Goal: Task Accomplishment & Management: Complete application form

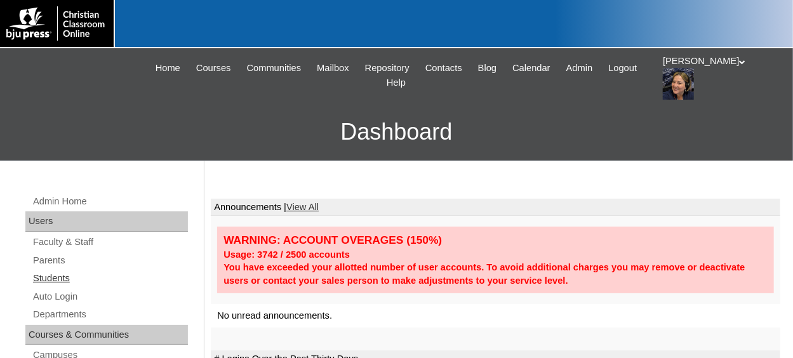
click at [48, 278] on link "Students" at bounding box center [110, 278] width 156 height 16
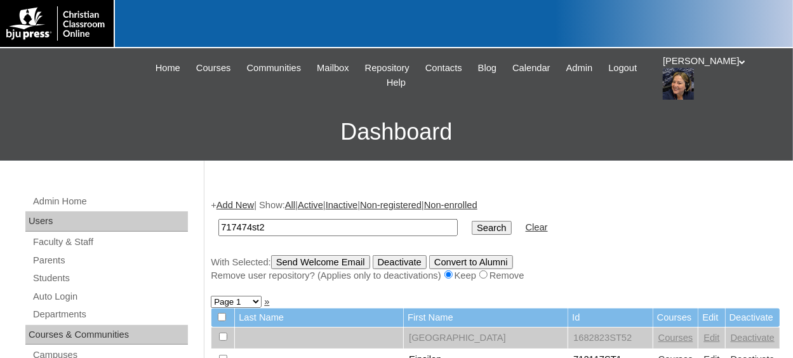
type input "717474st2"
click at [472, 221] on input "Search" at bounding box center [491, 228] width 39 height 14
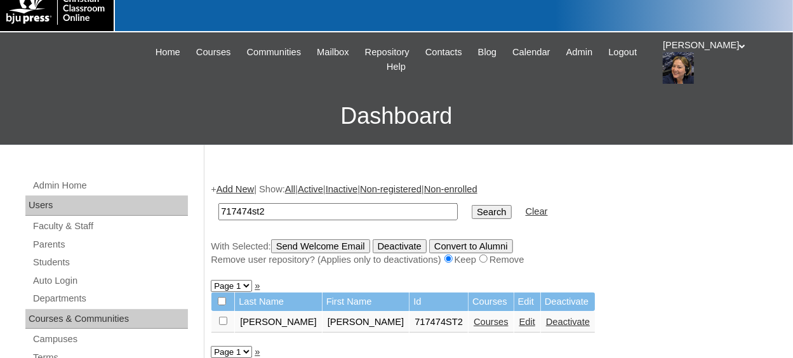
scroll to position [63, 0]
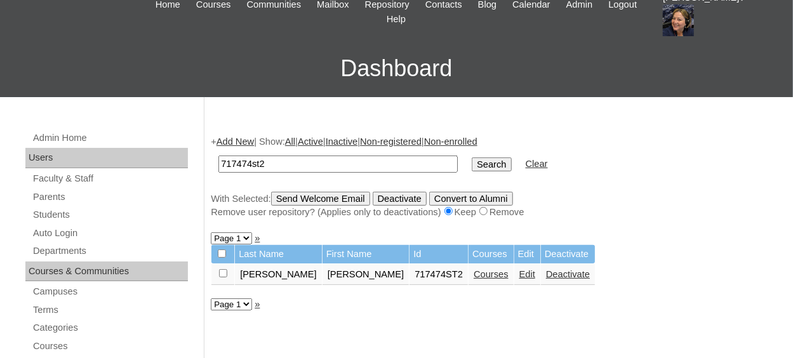
click at [474, 278] on link "Courses" at bounding box center [491, 274] width 35 height 10
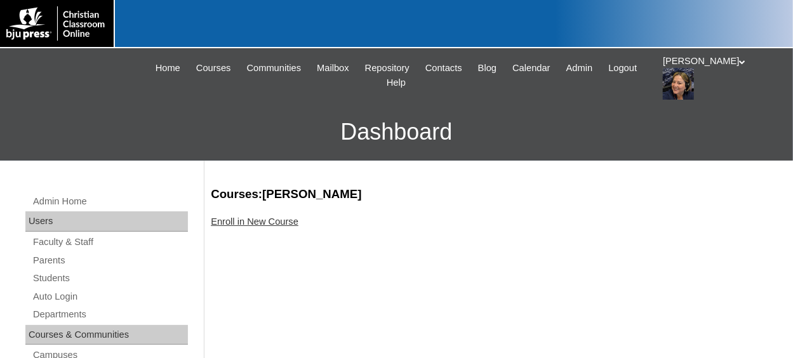
click at [279, 225] on link "Enroll in New Course" at bounding box center [255, 221] width 88 height 10
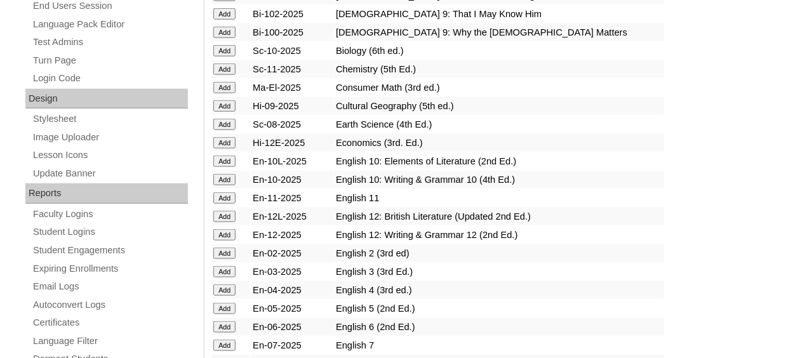
scroll to position [571, 0]
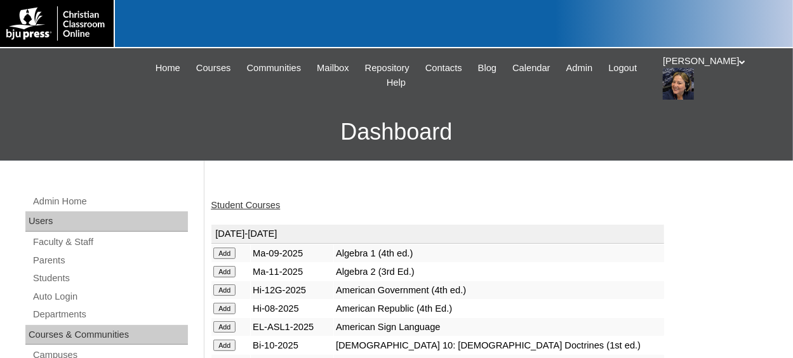
click at [253, 205] on link "Student Courses" at bounding box center [245, 205] width 69 height 10
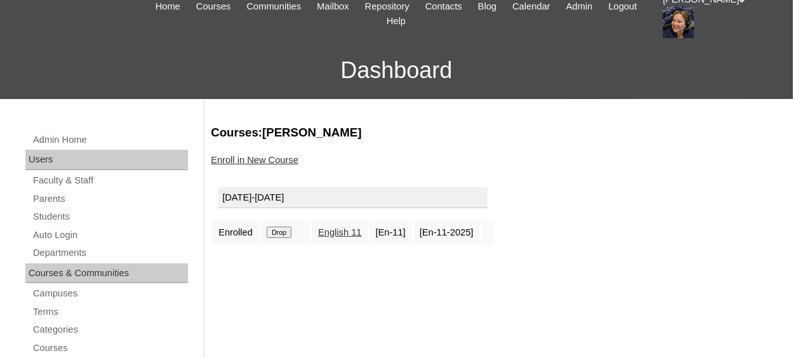
scroll to position [63, 0]
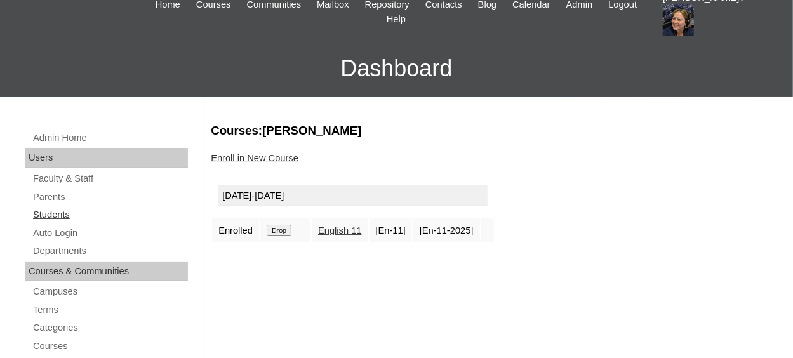
click at [48, 215] on link "Students" at bounding box center [110, 215] width 156 height 16
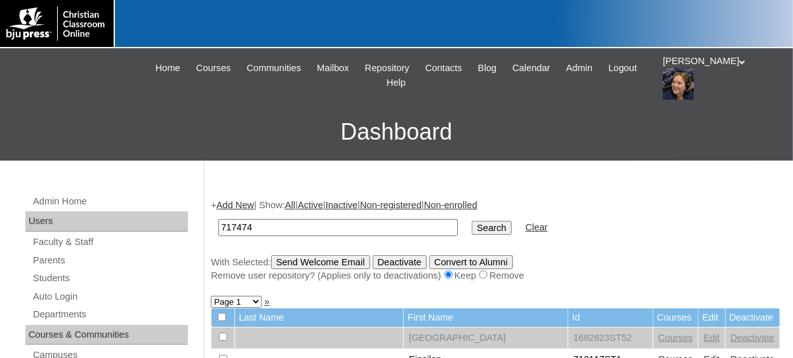
type input "717474st2"
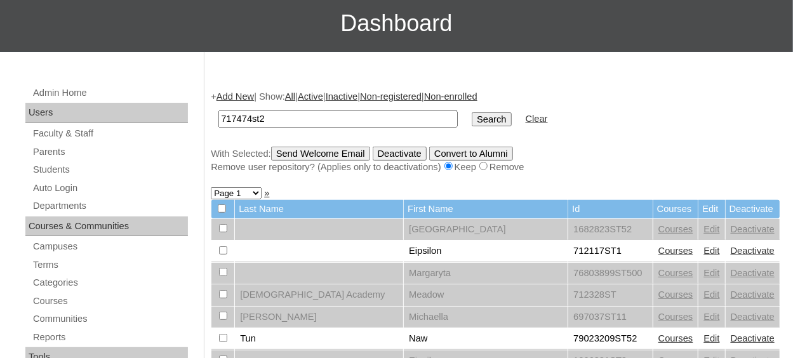
scroll to position [127, 0]
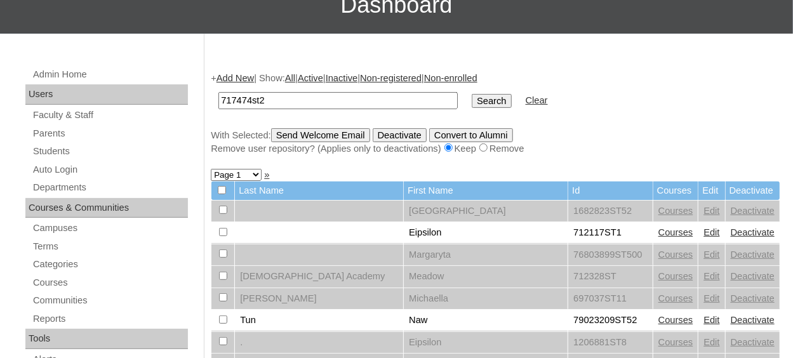
click at [472, 98] on input "Search" at bounding box center [491, 101] width 39 height 14
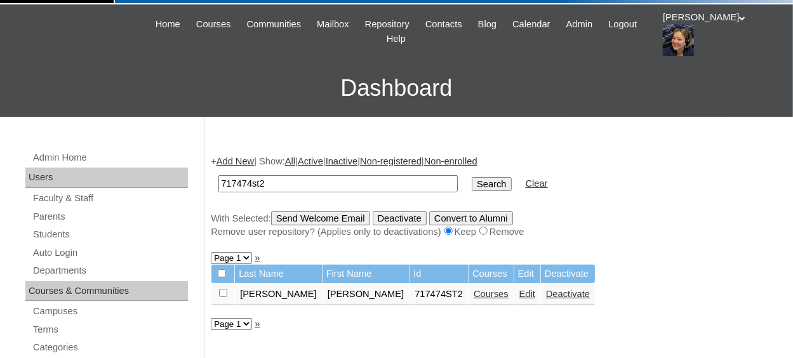
scroll to position [63, 0]
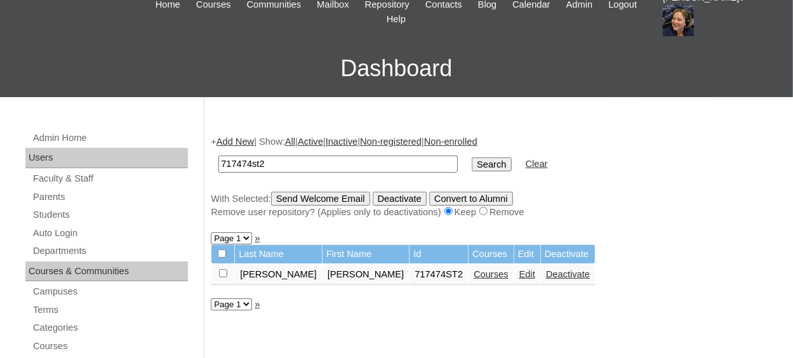
click at [222, 271] on input "checkbox" at bounding box center [223, 273] width 8 height 8
checkbox input "true"
click at [316, 197] on input "Send Welcome Email" at bounding box center [320, 199] width 99 height 14
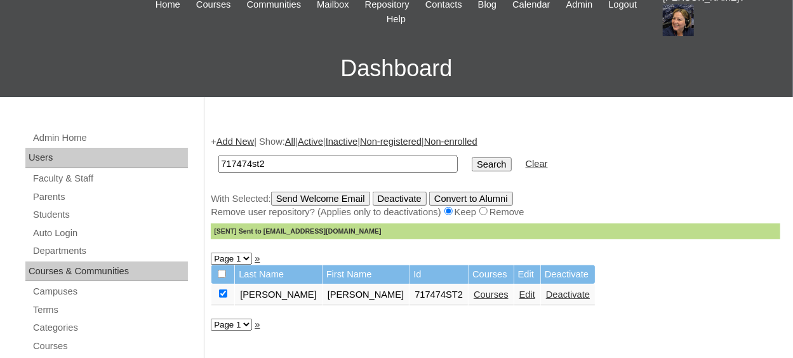
click at [229, 140] on link "Add New" at bounding box center [234, 141] width 37 height 10
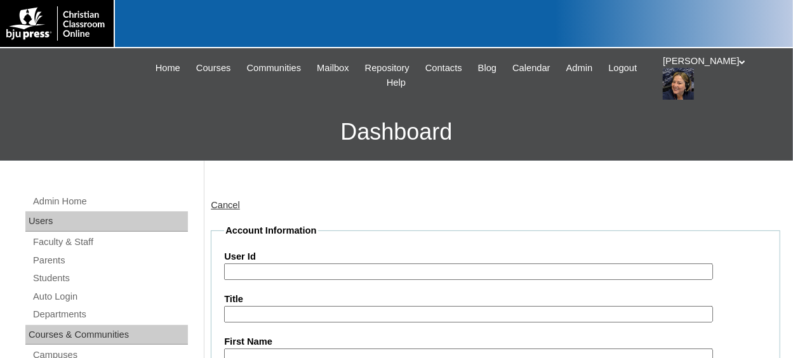
click at [277, 270] on input "User Id" at bounding box center [468, 271] width 488 height 17
type input "V"
paste input "717474"
type input "717474ST3"
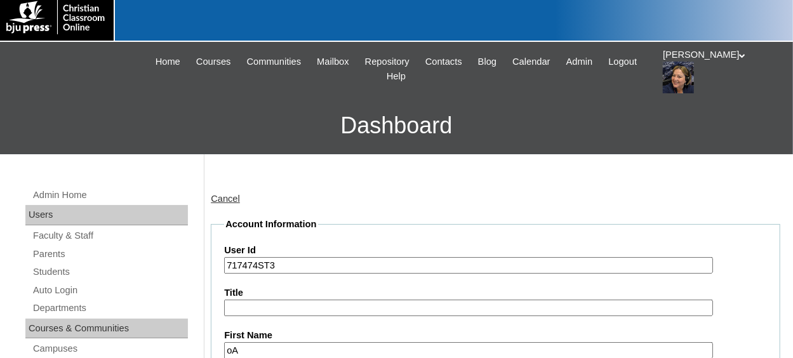
type input "o"
type input "Parker"
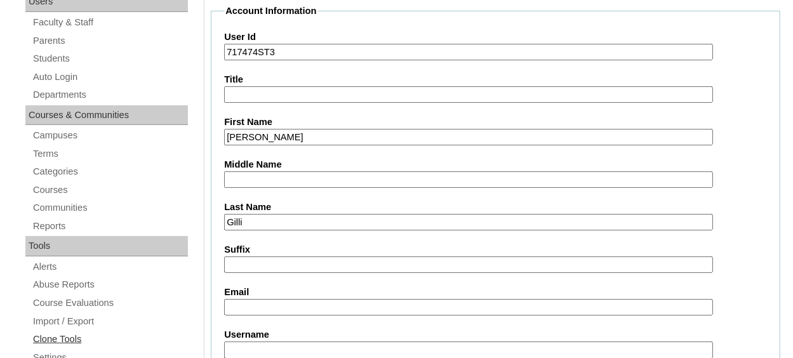
type input "Gilli"
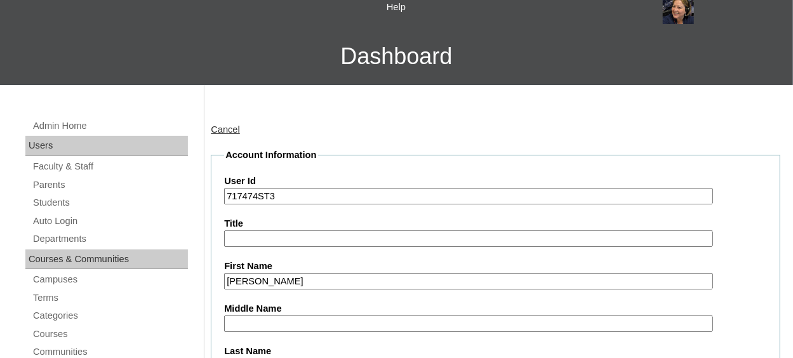
scroll to position [29, 0]
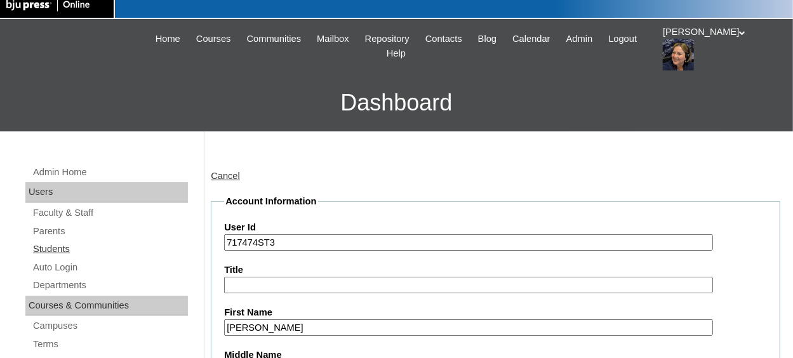
click at [61, 246] on link "Students" at bounding box center [110, 249] width 156 height 16
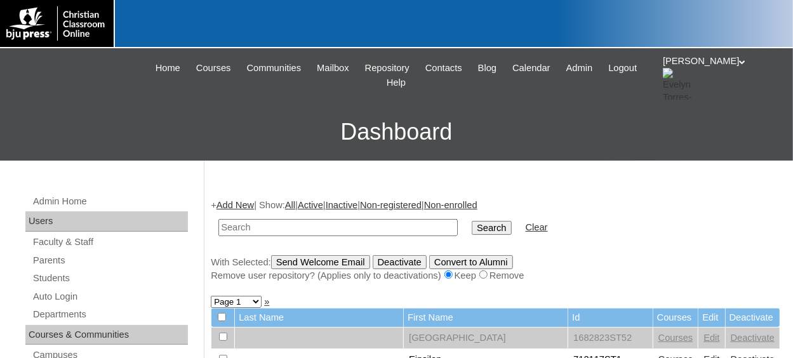
click at [284, 227] on input "text" at bounding box center [337, 227] width 239 height 17
type input "717474st3"
click at [472, 221] on input "Search" at bounding box center [491, 228] width 39 height 14
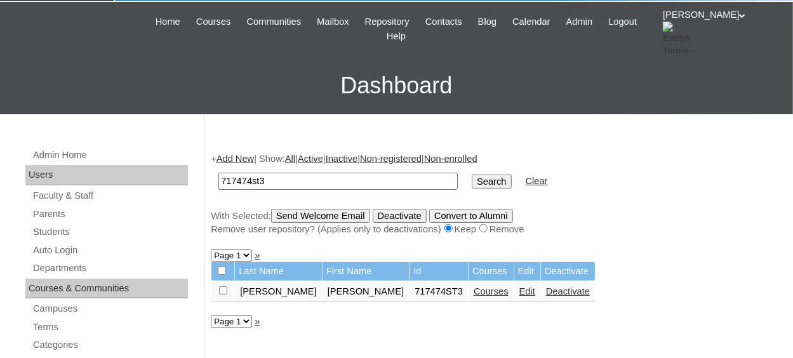
scroll to position [63, 0]
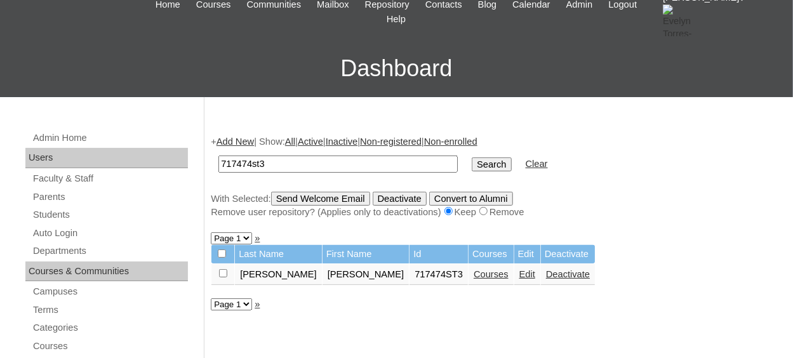
click at [474, 277] on link "Courses" at bounding box center [491, 274] width 35 height 10
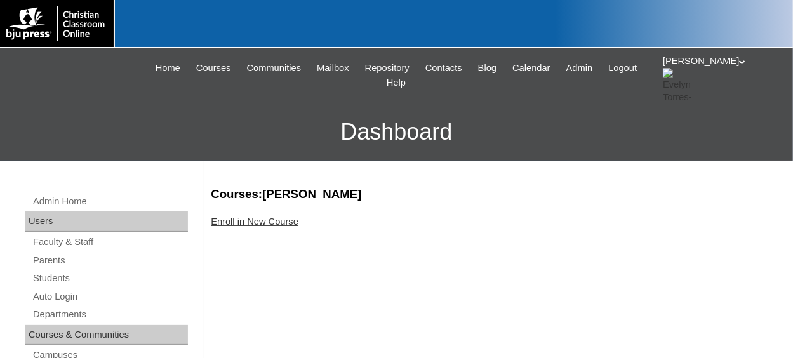
click at [290, 224] on link "Enroll in New Course" at bounding box center [255, 221] width 88 height 10
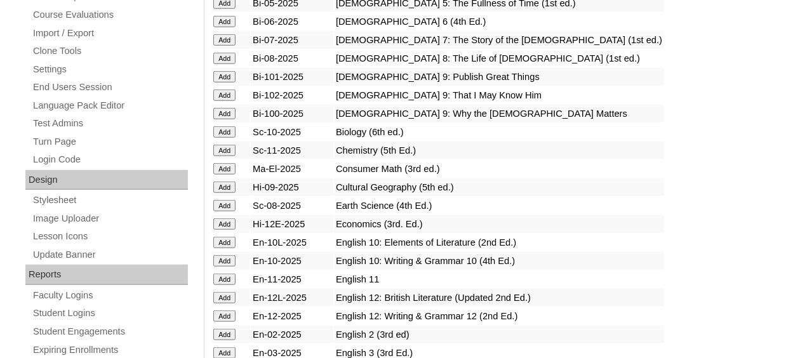
scroll to position [571, 0]
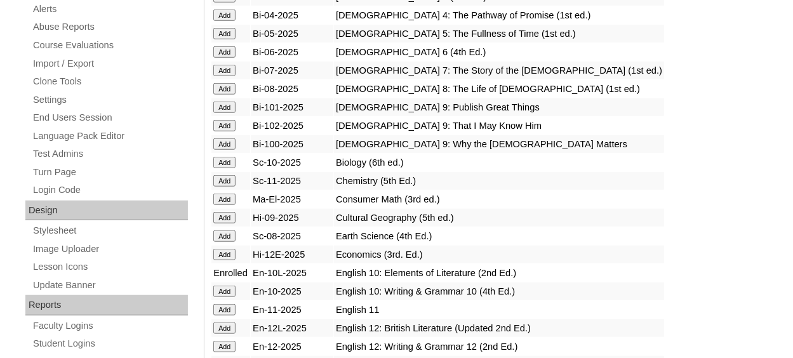
scroll to position [508, 0]
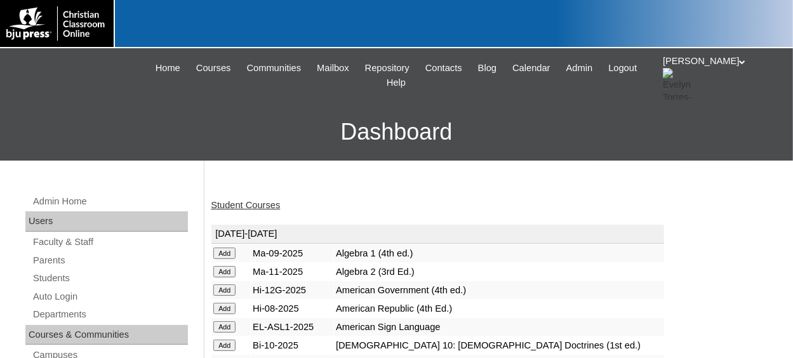
drag, startPoint x: 0, startPoint y: 0, endPoint x: 316, endPoint y: 250, distance: 403.1
click at [315, 250] on td "Ma-09-2025" at bounding box center [292, 253] width 83 height 18
click at [55, 280] on link "Students" at bounding box center [110, 278] width 156 height 16
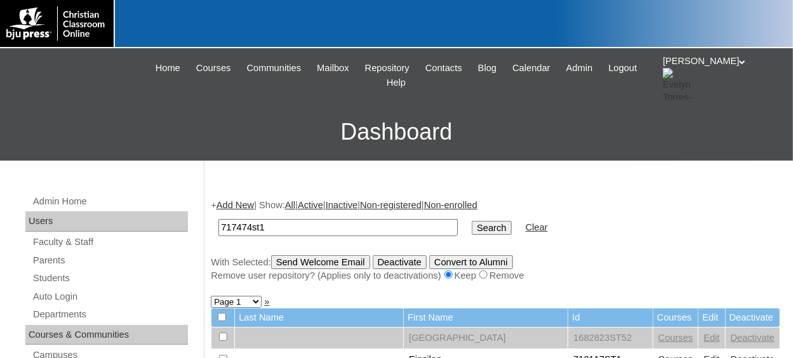
type input "717474st1"
click at [472, 221] on input "Search" at bounding box center [491, 228] width 39 height 14
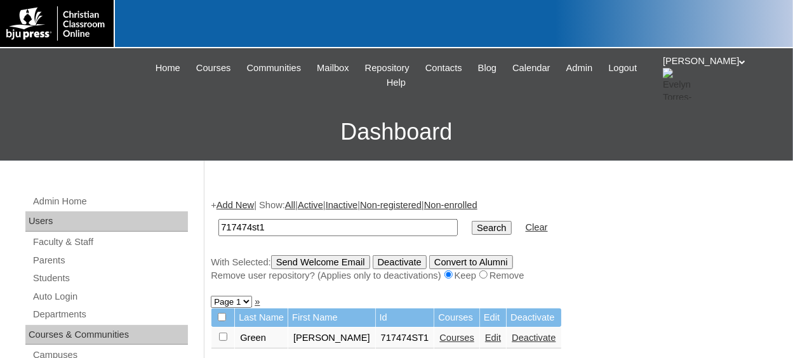
click at [439, 340] on link "Courses" at bounding box center [456, 338] width 35 height 10
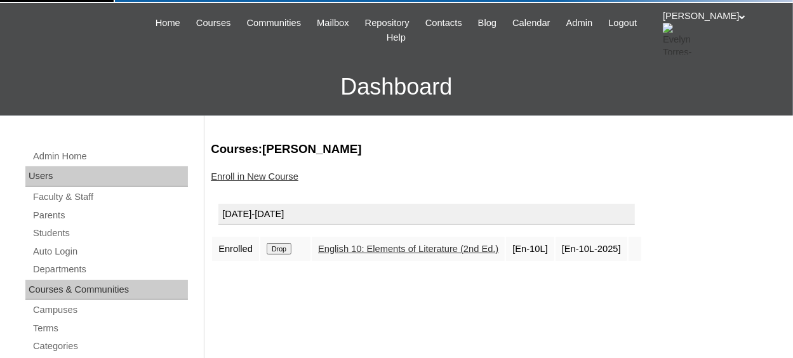
scroll to position [63, 0]
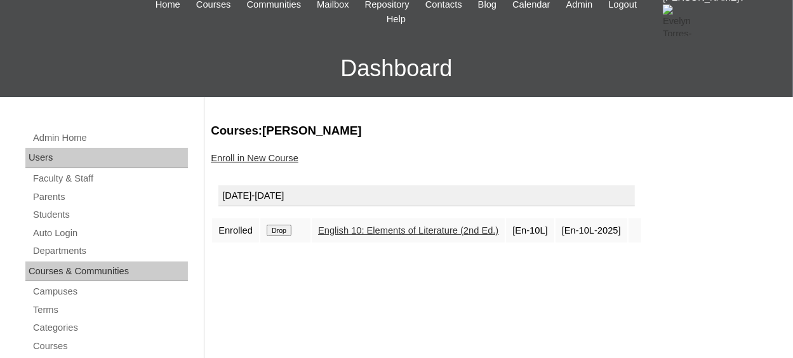
click at [246, 159] on link "Enroll in New Course" at bounding box center [255, 158] width 88 height 10
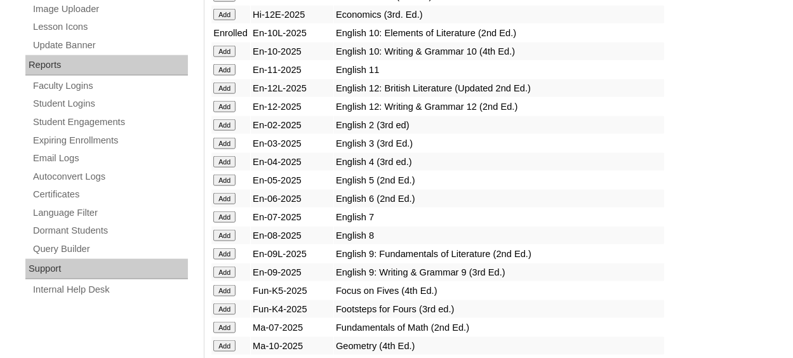
scroll to position [698, 0]
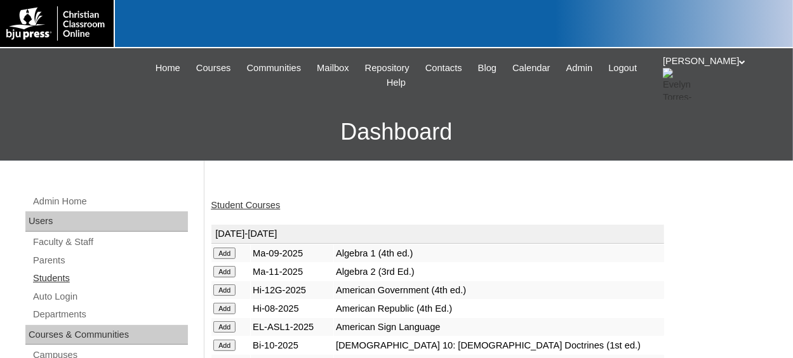
click at [56, 279] on link "Students" at bounding box center [110, 278] width 156 height 16
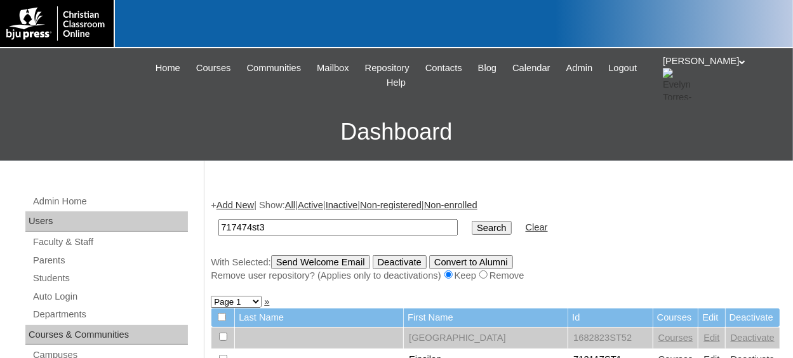
type input "717474st3"
click at [472, 221] on input "Search" at bounding box center [491, 228] width 39 height 14
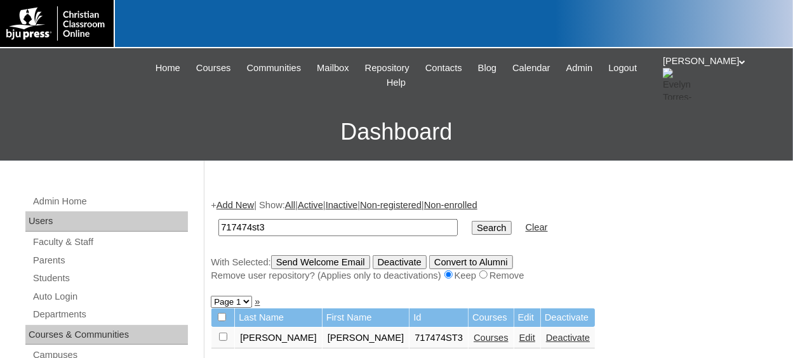
click at [474, 337] on link "Courses" at bounding box center [491, 338] width 35 height 10
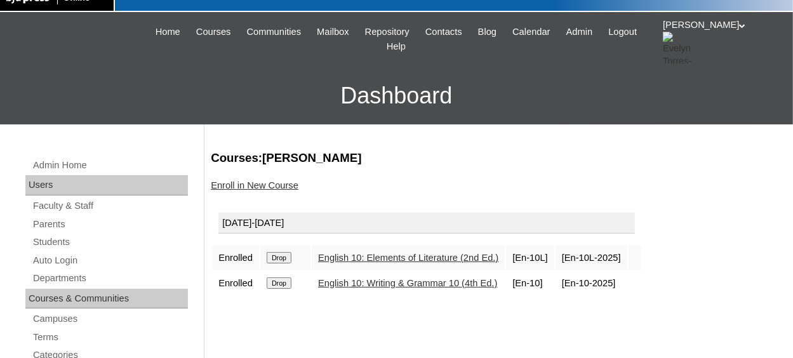
scroll to position [63, 0]
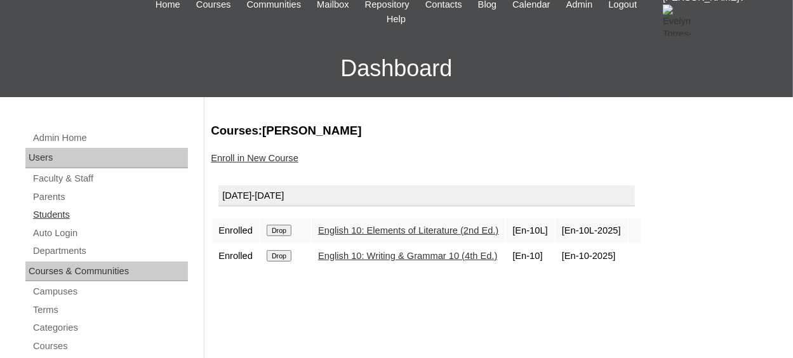
click at [53, 217] on link "Students" at bounding box center [110, 215] width 156 height 16
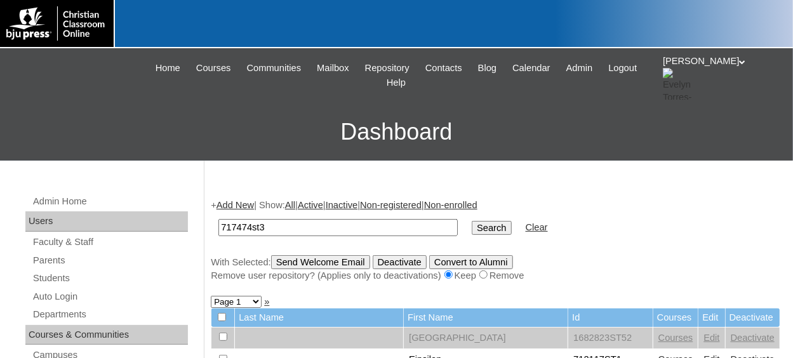
type input "717474st3"
click at [472, 221] on input "Search" at bounding box center [491, 228] width 39 height 14
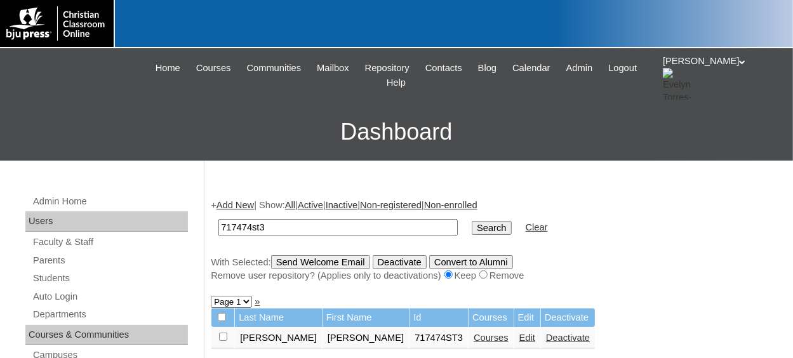
click at [223, 335] on input "checkbox" at bounding box center [223, 337] width 8 height 8
checkbox input "true"
click at [333, 262] on input "Send Welcome Email" at bounding box center [320, 262] width 99 height 14
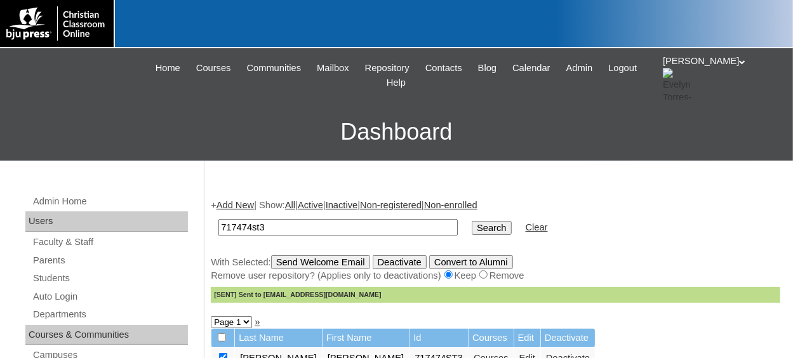
click at [288, 228] on input "717474st3" at bounding box center [337, 227] width 239 height 17
type input "7"
type input "green"
click at [472, 221] on input "Search" at bounding box center [491, 228] width 39 height 14
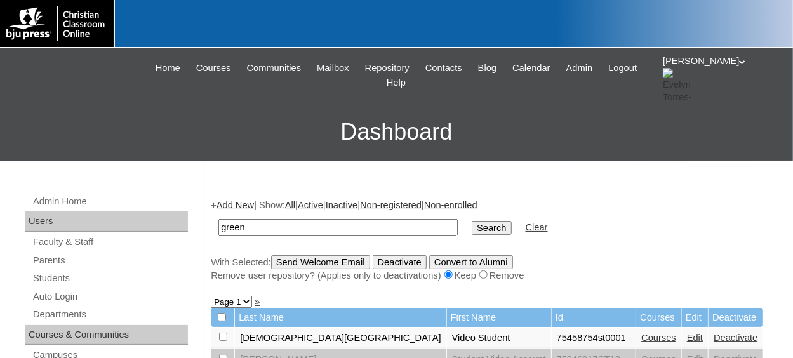
click at [261, 232] on input "green" at bounding box center [337, 227] width 239 height 17
type input "g"
type input "[PERSON_NAME]"
click at [472, 221] on input "Search" at bounding box center [491, 228] width 39 height 14
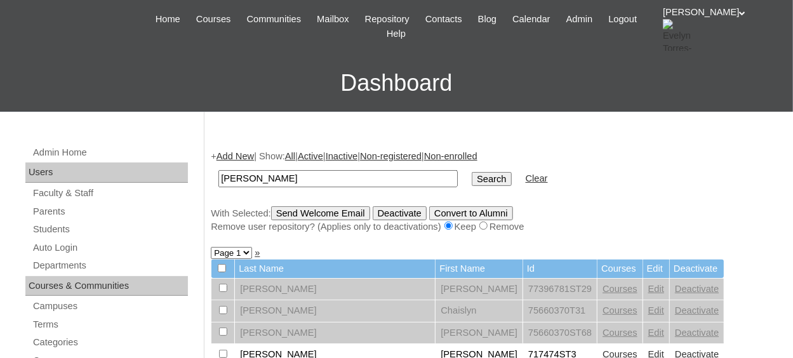
scroll to position [127, 0]
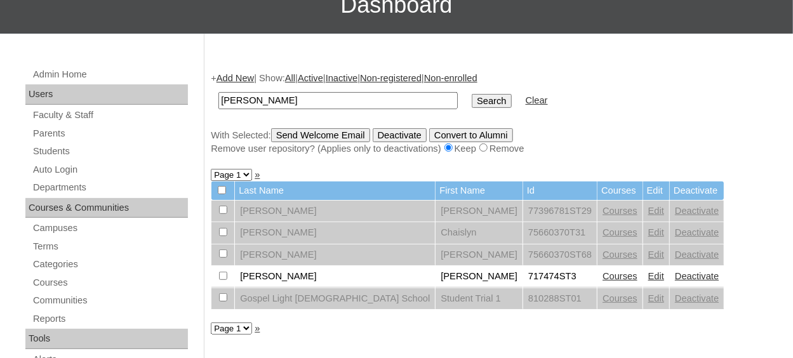
click at [602, 276] on link "Courses" at bounding box center [619, 276] width 35 height 10
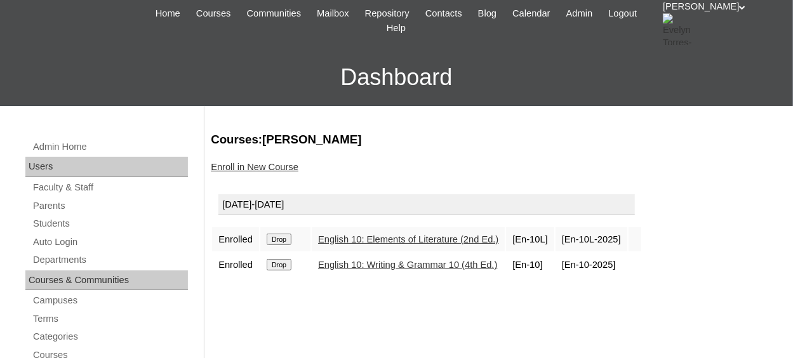
scroll to position [127, 0]
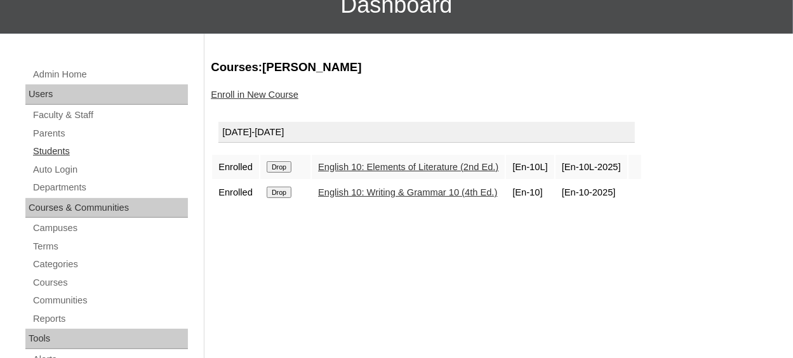
click at [55, 150] on link "Students" at bounding box center [110, 151] width 156 height 16
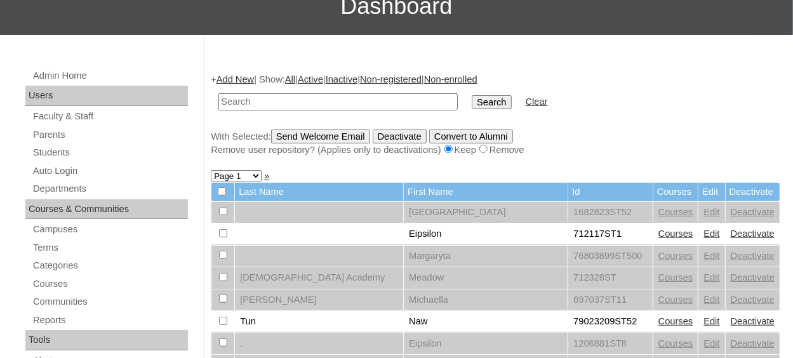
scroll to position [127, 0]
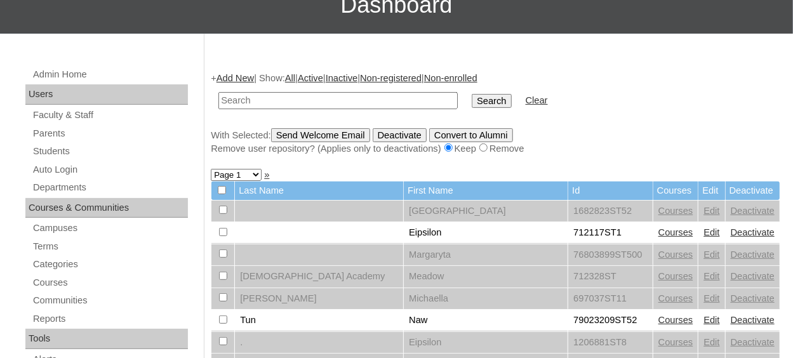
click at [308, 96] on input "text" at bounding box center [337, 100] width 239 height 17
click at [246, 79] on link "Add New" at bounding box center [234, 78] width 37 height 10
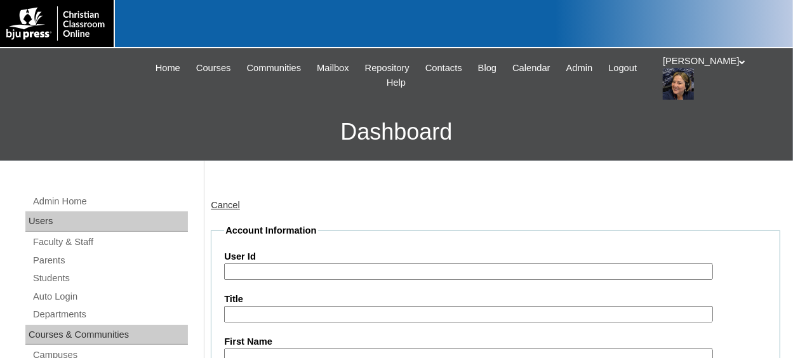
click at [277, 267] on input "User Id" at bounding box center [468, 271] width 488 height 17
paste input "717474"
type input "717474ST4"
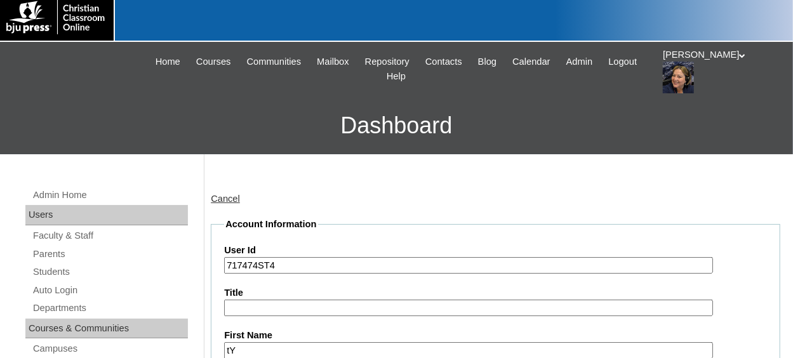
type input "t"
type input "Tylin"
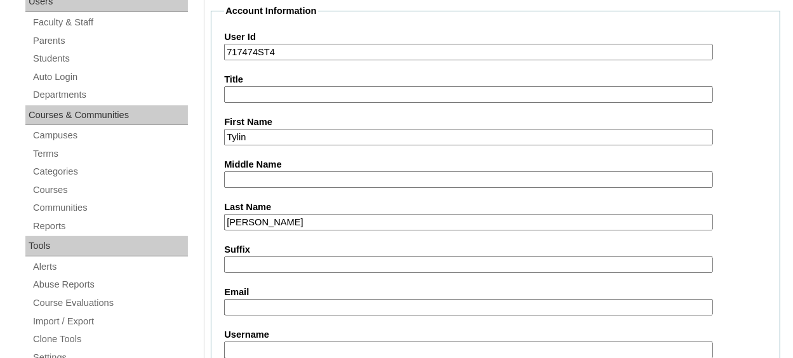
type input "[PERSON_NAME]"
type input "tylinkaleiofitzpatrick"
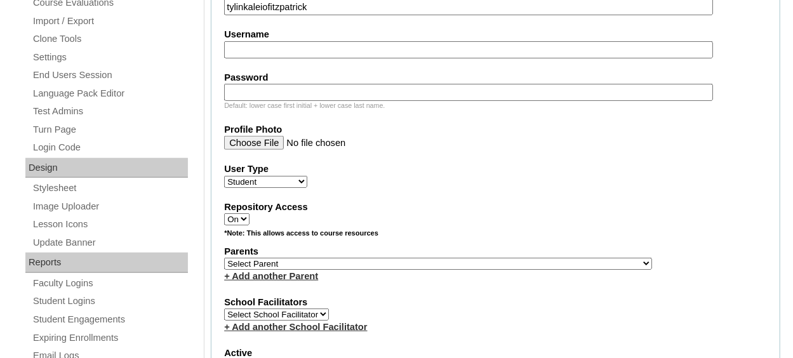
scroll to position [537, 0]
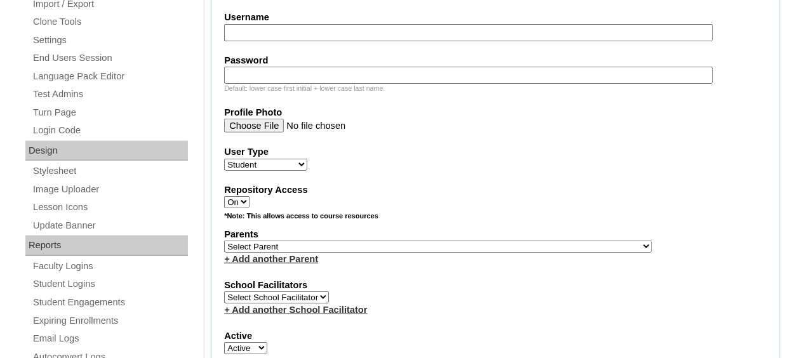
drag, startPoint x: 378, startPoint y: 243, endPoint x: 430, endPoint y: 252, distance: 52.8
click at [378, 243] on select "Select Parent , Fautanu, Ma 1, 1 23-24 accountMorgan, Jason 6th Street Mennonit…" at bounding box center [438, 247] width 428 height 12
select select "37173"
click at [224, 241] on select "Select Parent , Fautanu, Ma 1, 1 23-24 accountMorgan, Jason 6th Street Mennonit…" at bounding box center [438, 247] width 428 height 12
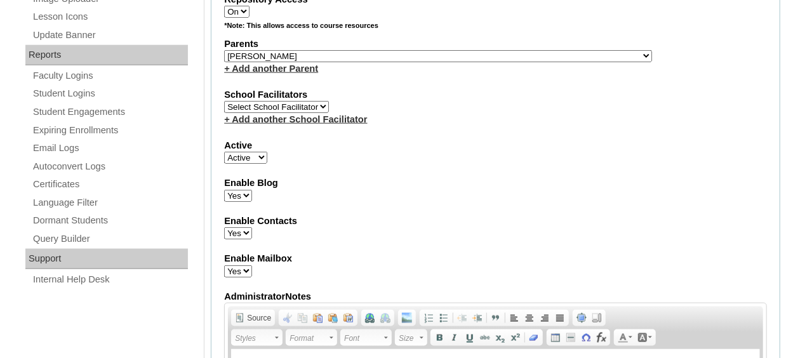
scroll to position [600, 0]
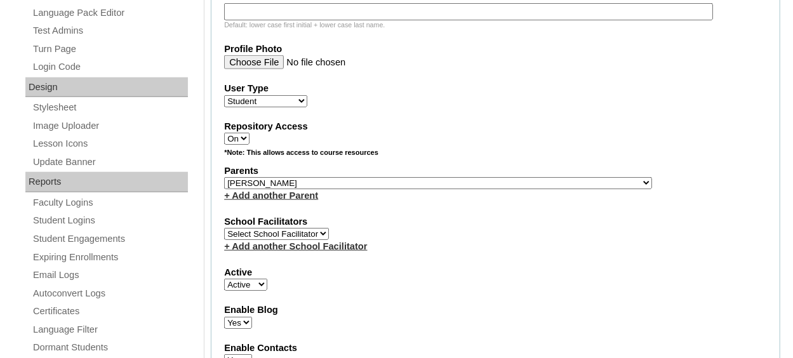
click at [417, 277] on div "Active Active Inactive" at bounding box center [495, 278] width 543 height 25
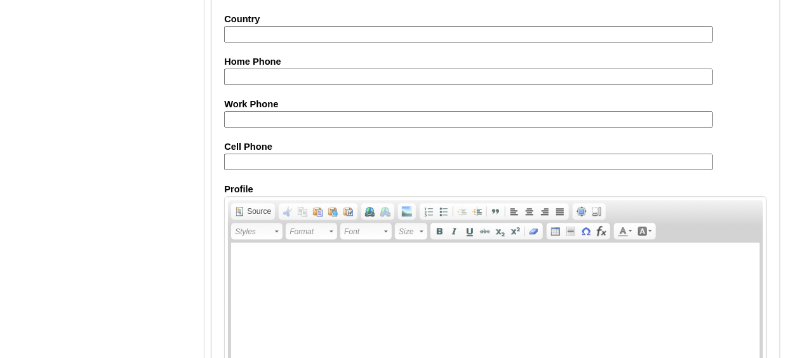
scroll to position [1577, 0]
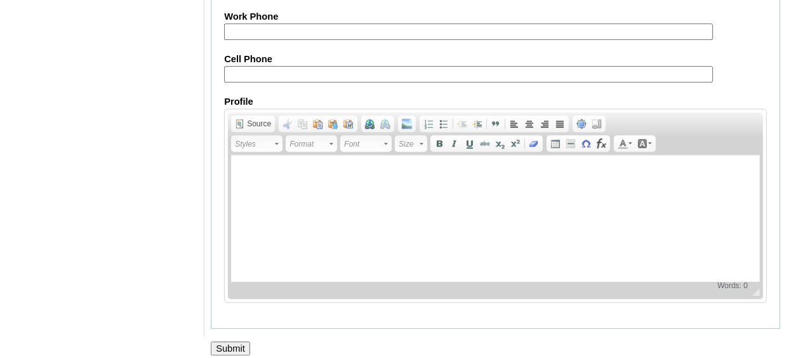
click at [224, 342] on input "Submit" at bounding box center [230, 349] width 39 height 14
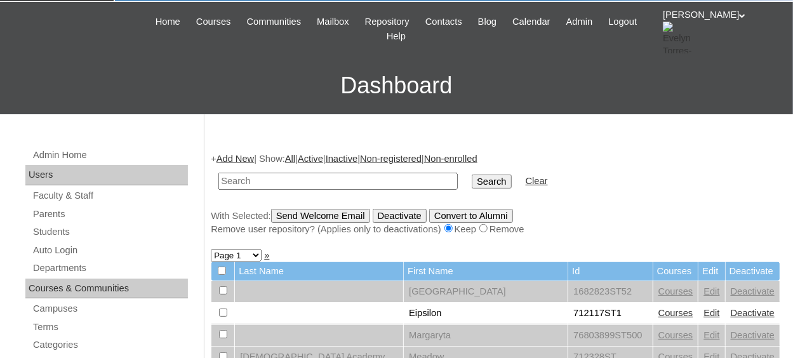
scroll to position [63, 0]
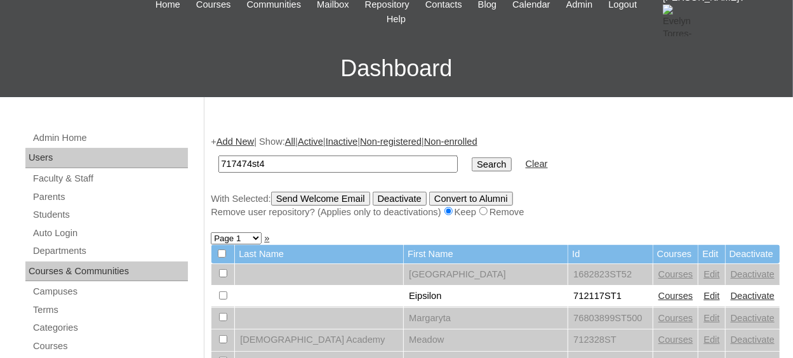
type input "717474st4"
click at [472, 157] on input "Search" at bounding box center [491, 164] width 39 height 14
click at [472, 161] on input "Search" at bounding box center [491, 164] width 39 height 14
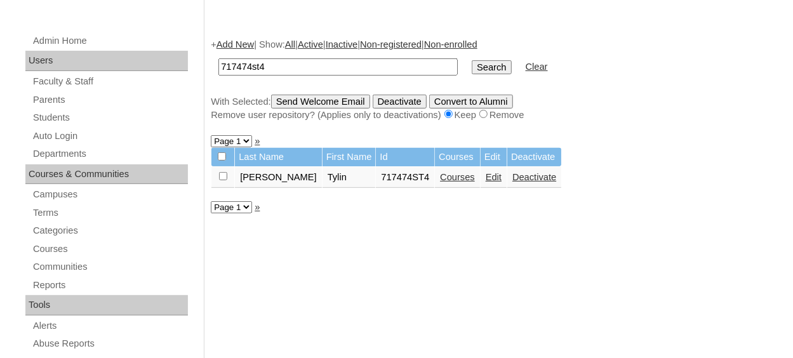
scroll to position [190, 0]
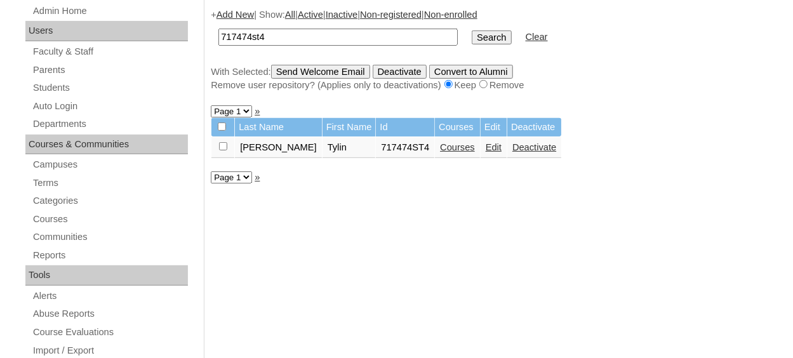
click at [440, 149] on link "Courses" at bounding box center [457, 147] width 35 height 10
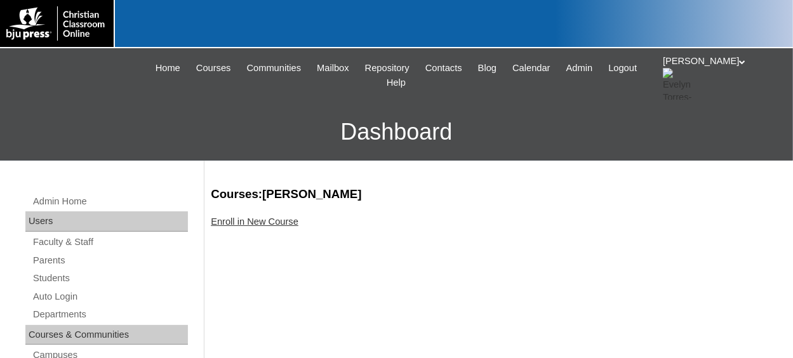
scroll to position [190, 0]
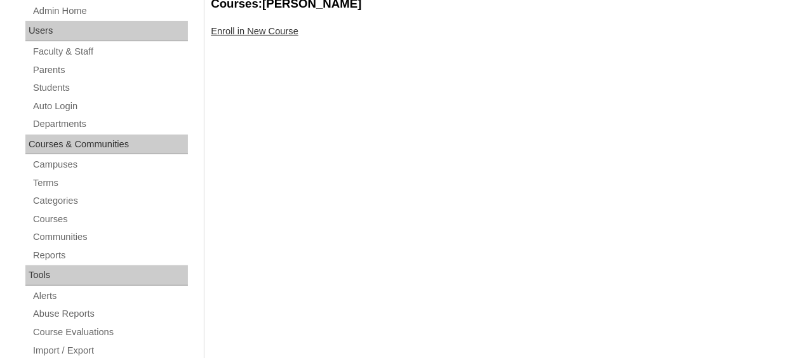
click at [254, 31] on link "Enroll in New Course" at bounding box center [255, 31] width 88 height 10
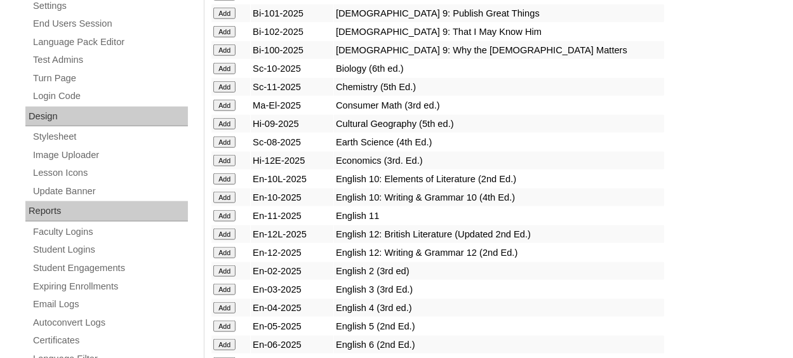
scroll to position [635, 0]
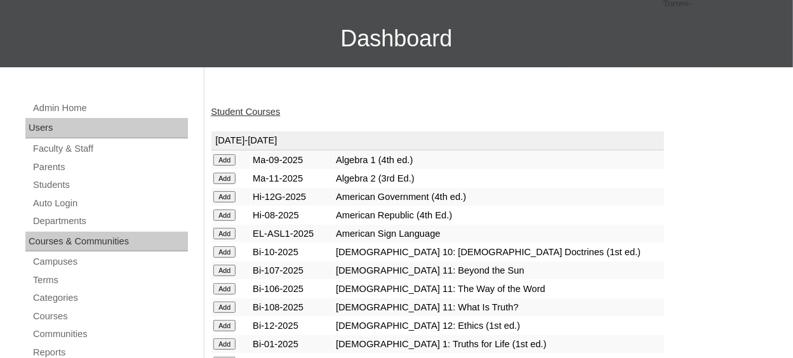
scroll to position [63, 0]
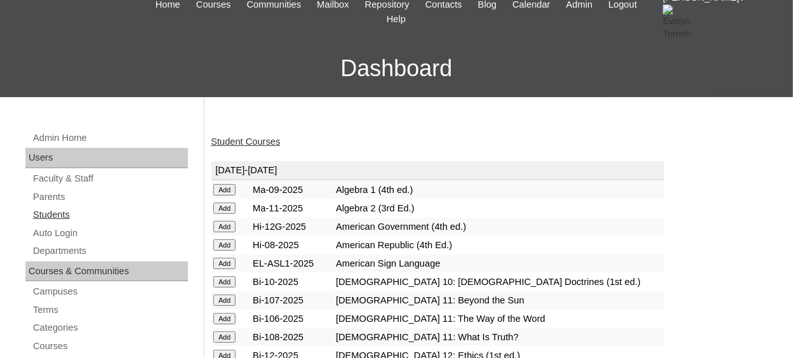
click at [57, 217] on link "Students" at bounding box center [110, 215] width 156 height 16
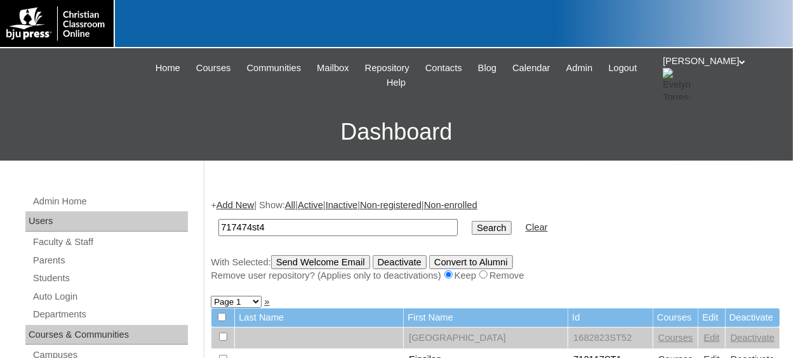
type input "717474st4"
click at [472, 221] on input "Search" at bounding box center [491, 228] width 39 height 14
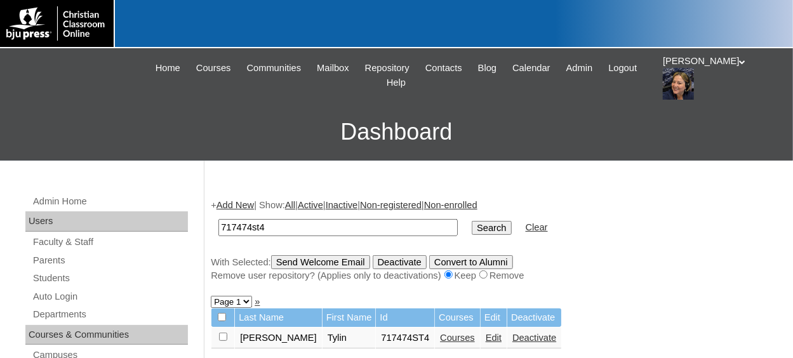
scroll to position [63, 0]
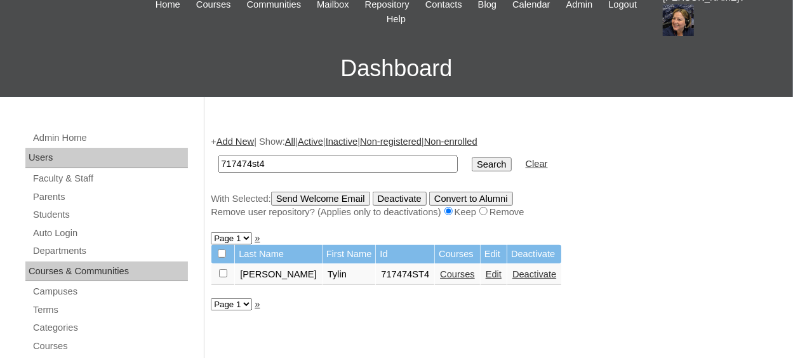
click at [486, 276] on link "Edit" at bounding box center [494, 274] width 16 height 10
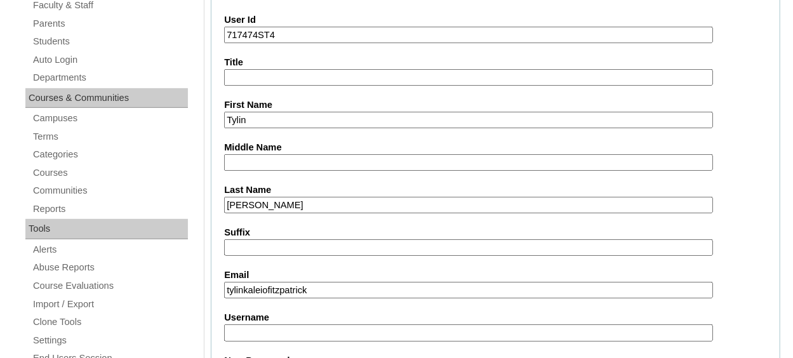
scroll to position [254, 0]
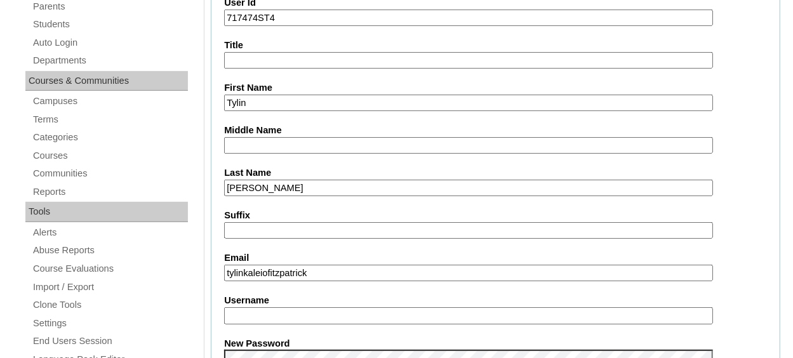
type input "etorresl"
click at [359, 272] on input "tylinkaleiofitzpatrick" at bounding box center [468, 273] width 488 height 17
type input "tylinkaleiofitzpatrick@gmail"
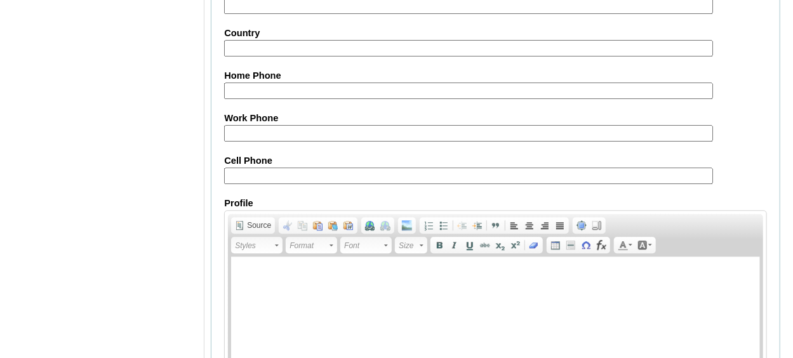
scroll to position [1578, 0]
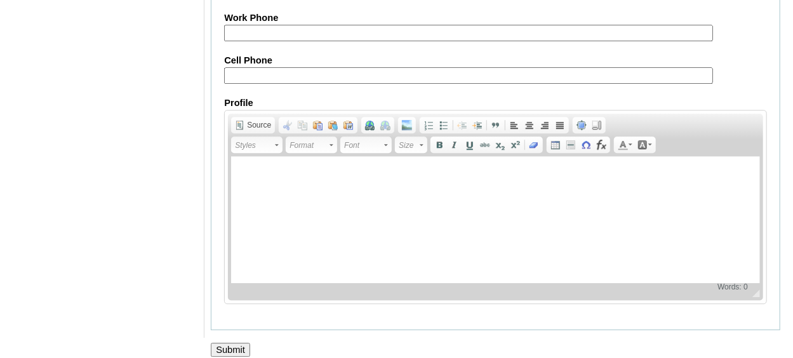
click at [231, 343] on input "Submit" at bounding box center [230, 350] width 39 height 14
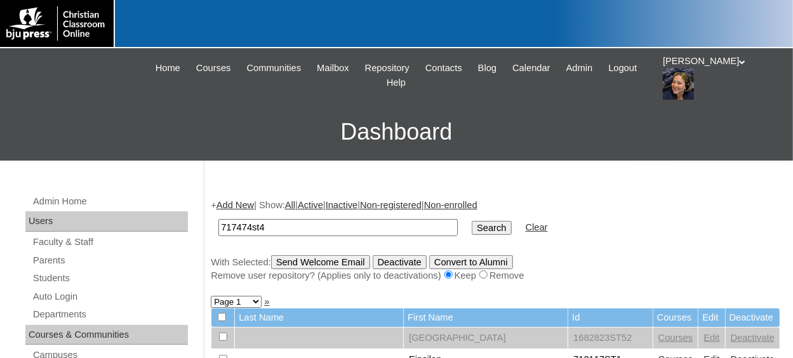
type input "717474st4"
click at [472, 221] on input "Search" at bounding box center [491, 228] width 39 height 14
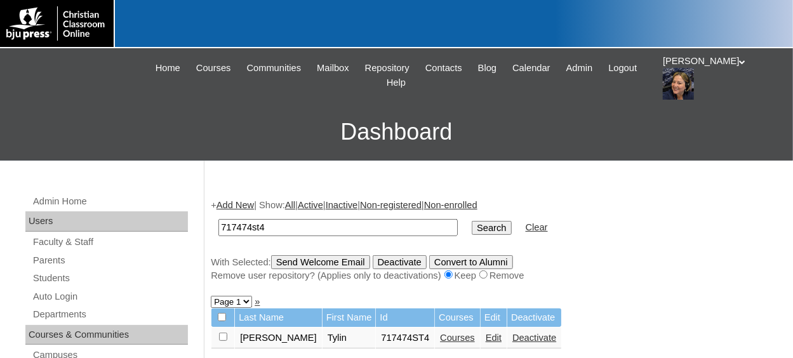
scroll to position [63, 0]
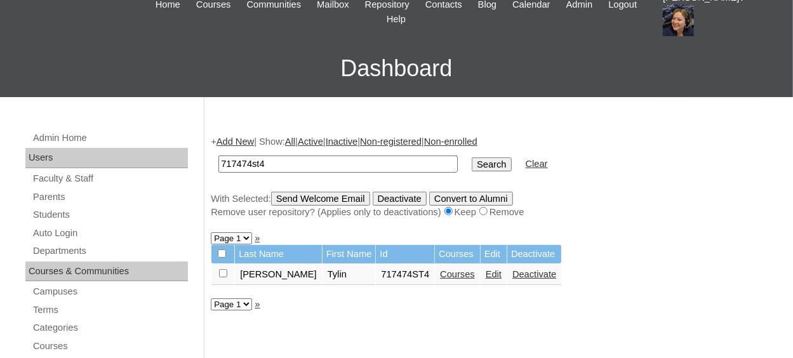
click at [219, 274] on input "checkbox" at bounding box center [223, 273] width 8 height 8
checkbox input "true"
click at [326, 197] on input "Send Welcome Email" at bounding box center [320, 199] width 99 height 14
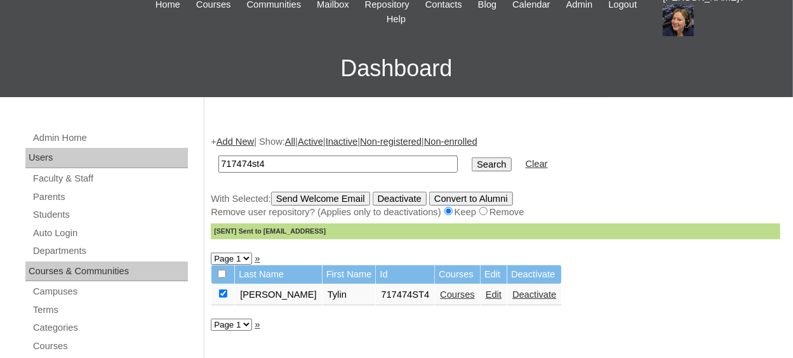
click at [281, 163] on input "717474st4" at bounding box center [337, 164] width 239 height 17
type input "717474st5"
click at [472, 157] on input "Search" at bounding box center [491, 164] width 39 height 14
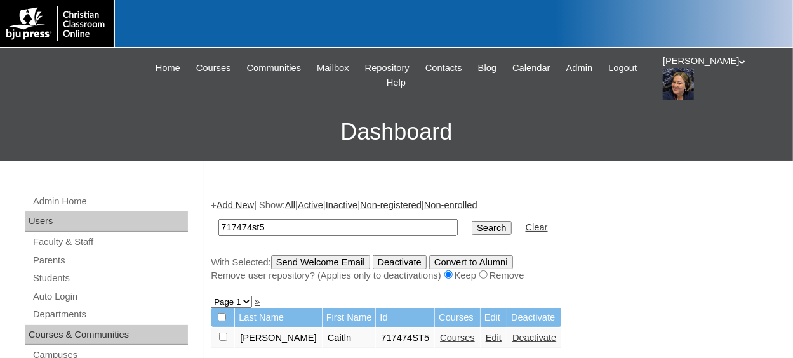
click at [440, 343] on link "Courses" at bounding box center [457, 338] width 35 height 10
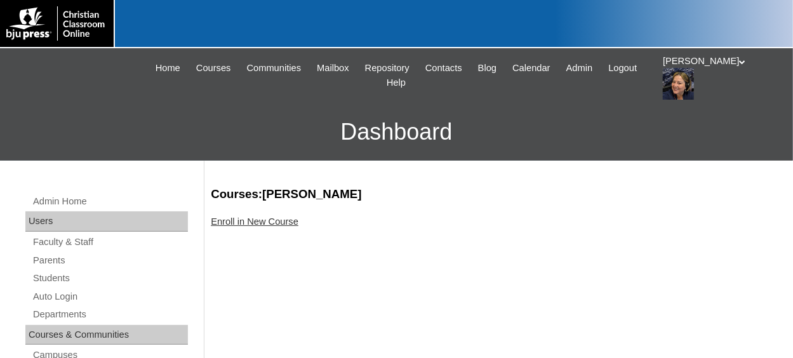
click at [240, 227] on link "Enroll in New Course" at bounding box center [255, 221] width 88 height 10
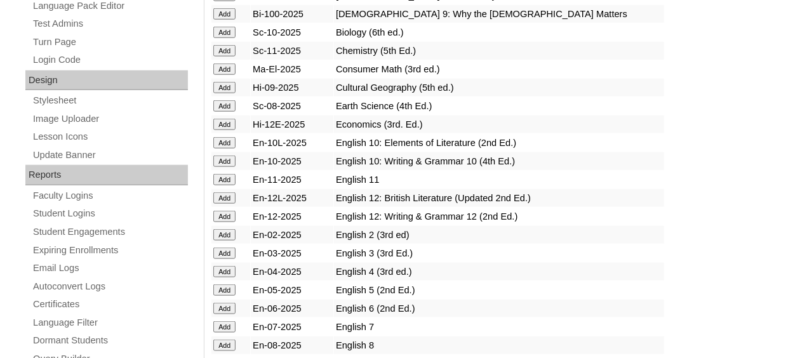
scroll to position [635, 0]
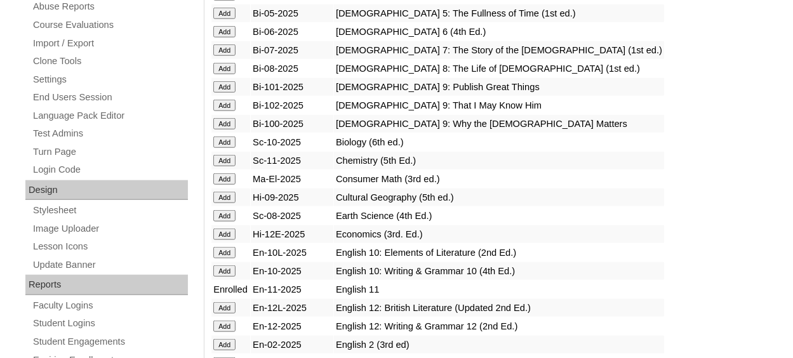
scroll to position [127, 0]
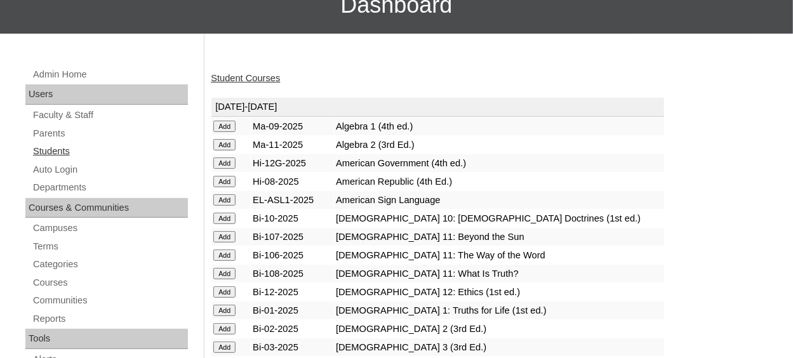
click at [41, 152] on link "Students" at bounding box center [110, 151] width 156 height 16
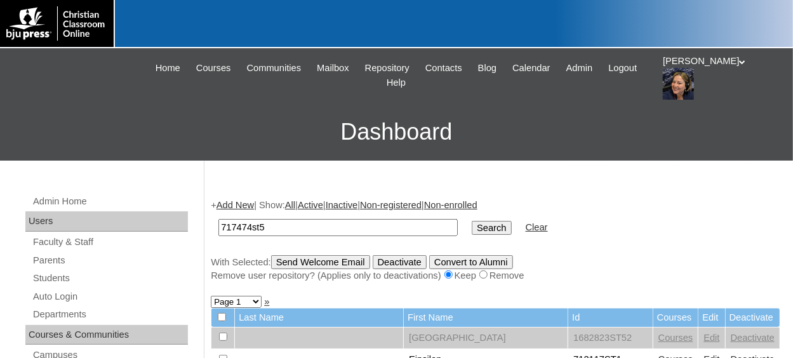
type input "717474st5"
click at [472, 221] on input "Search" at bounding box center [491, 228] width 39 height 14
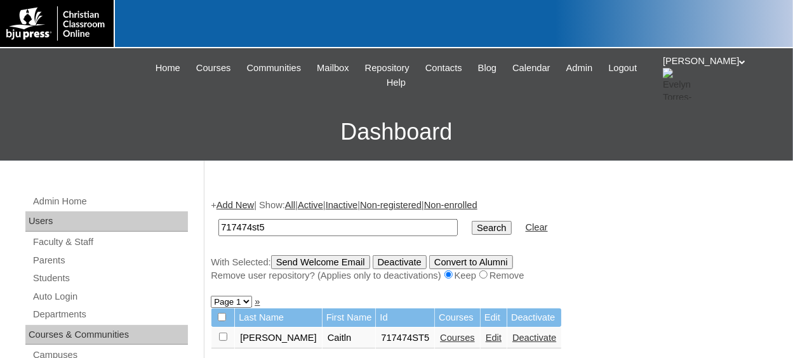
click at [220, 338] on input "checkbox" at bounding box center [223, 337] width 8 height 8
checkbox input "true"
click at [308, 262] on input "Send Welcome Email" at bounding box center [320, 262] width 99 height 14
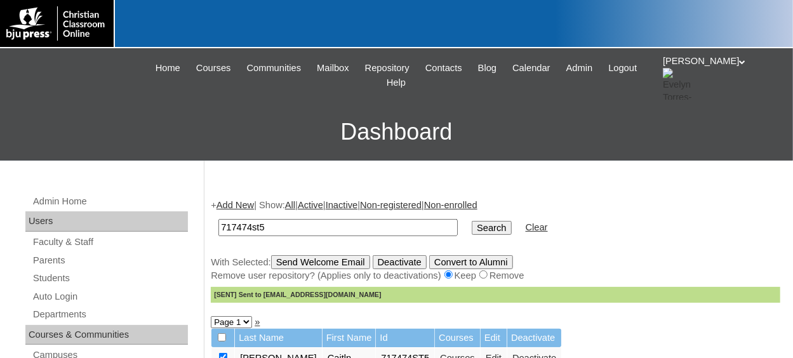
click at [272, 227] on input "717474st5" at bounding box center [337, 227] width 239 height 17
type input "717474st"
click at [239, 206] on link "Add New" at bounding box center [234, 205] width 37 height 10
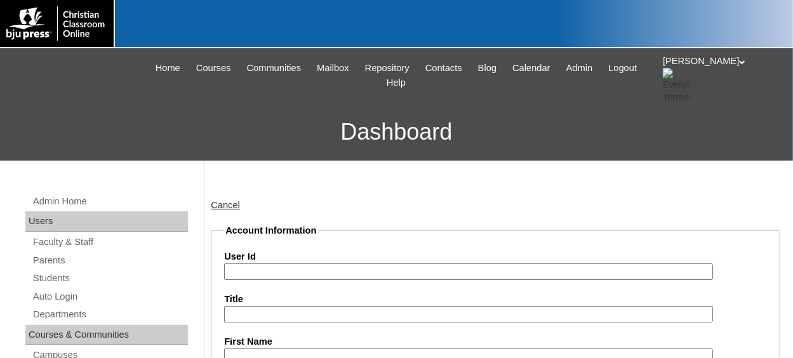
click at [273, 266] on input "User Id" at bounding box center [468, 271] width 488 height 17
paste input "717474"
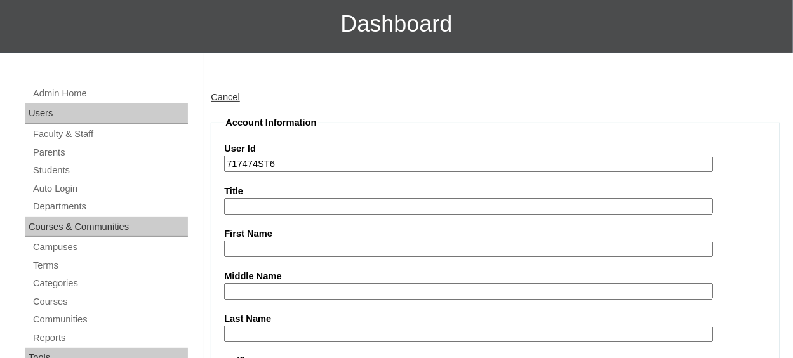
scroll to position [127, 0]
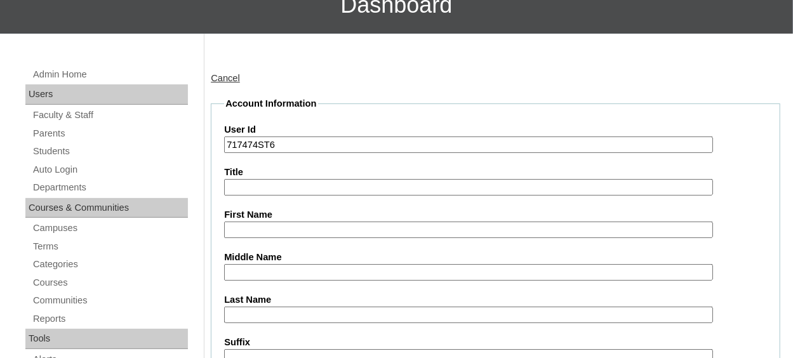
type input "717474ST6"
click at [283, 234] on input "First Name" at bounding box center [468, 230] width 488 height 17
type input "Isabella"
type input "[PERSON_NAME]"
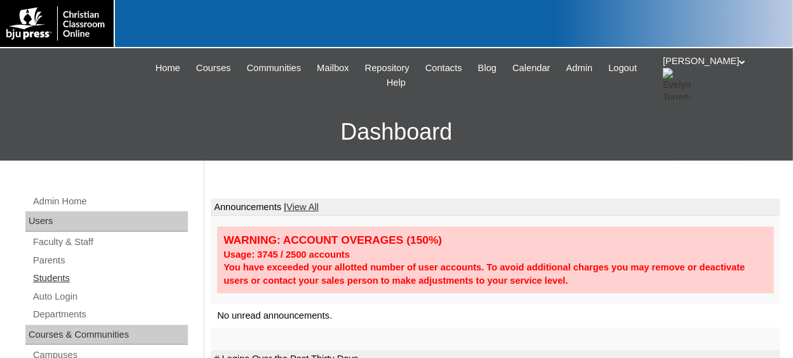
click at [58, 276] on link "Students" at bounding box center [110, 278] width 156 height 16
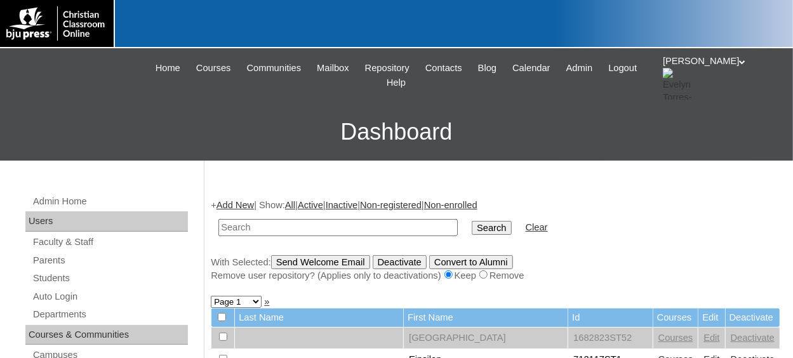
click at [236, 205] on link "Add New" at bounding box center [234, 205] width 37 height 10
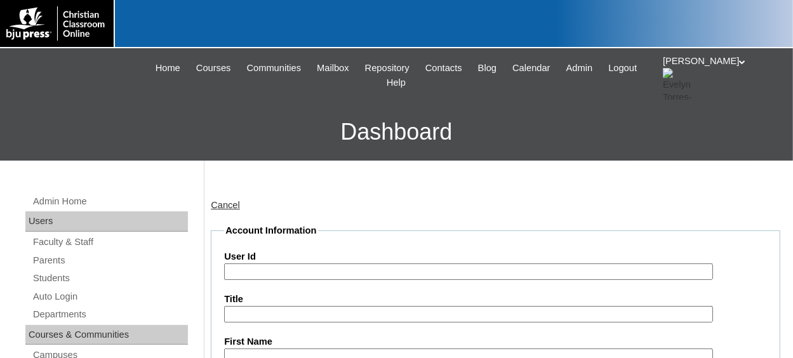
click at [286, 271] on input "User Id" at bounding box center [468, 271] width 488 height 17
paste input "717474"
type input "717474ST6"
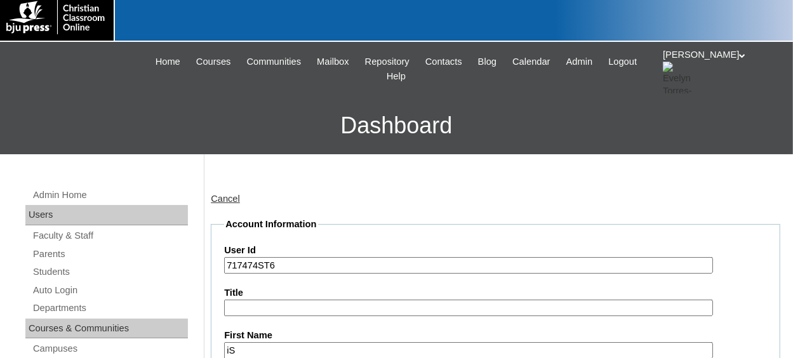
type input "i"
type input "Isabella"
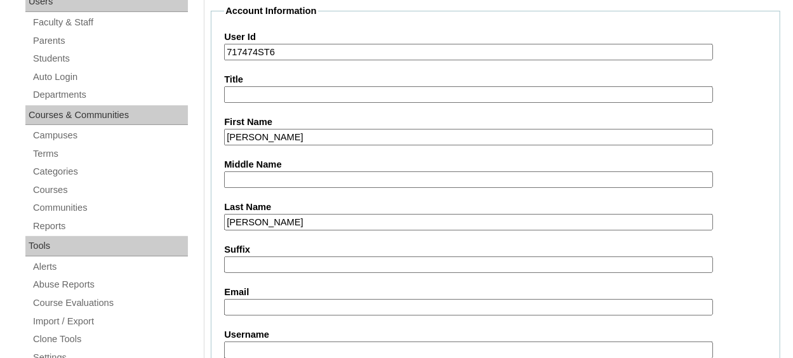
type input "Gillispie"
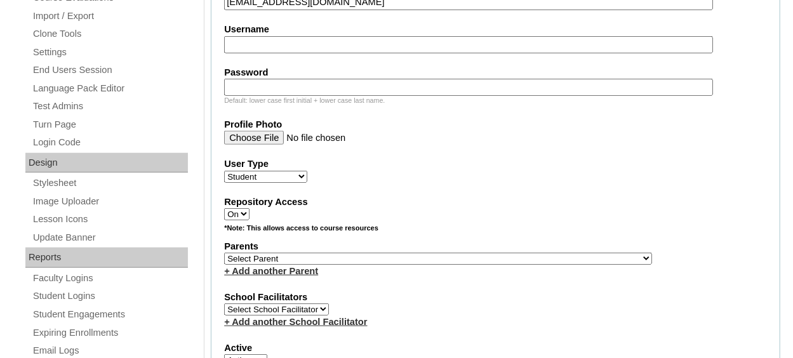
scroll to position [537, 0]
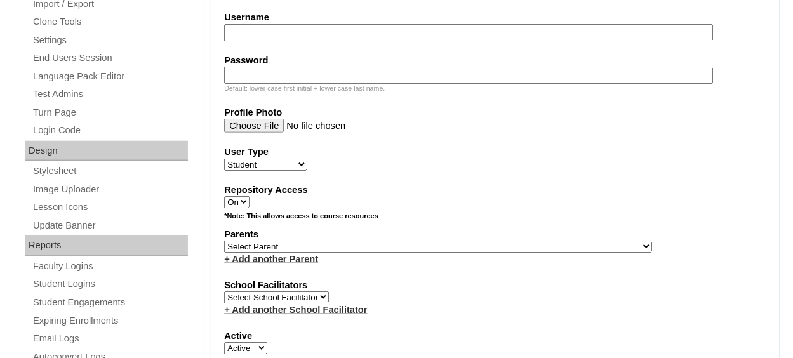
type input "isabella88670369@gamil.com"
click at [388, 241] on select "Select Parent , Fautanu, Ma 1, 1 23-24 accountMorgan, Jason 6th Street Mennonit…" at bounding box center [438, 247] width 428 height 12
select select "37173"
click at [224, 241] on select "Select Parent , Fautanu, Ma 1, 1 23-24 accountMorgan, Jason 6th Street Mennonit…" at bounding box center [438, 247] width 428 height 12
click at [406, 279] on label "School Facilitators" at bounding box center [495, 285] width 543 height 13
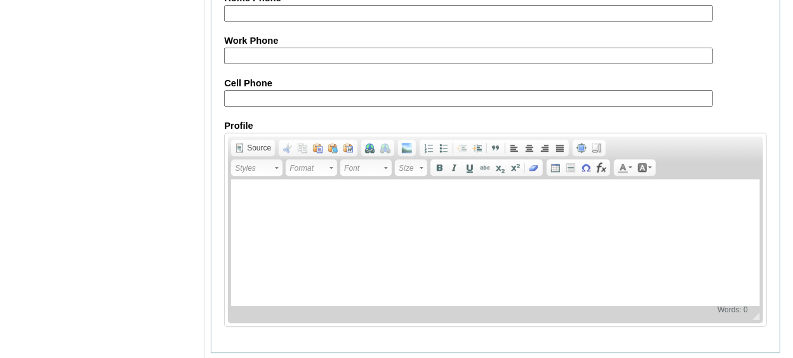
scroll to position [1577, 0]
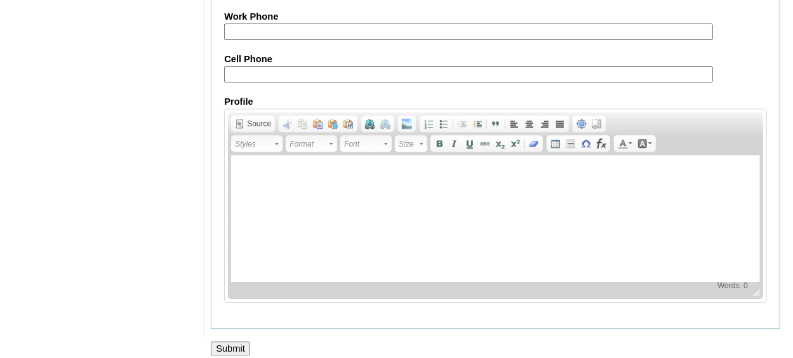
click at [225, 342] on input "Submit" at bounding box center [230, 349] width 39 height 14
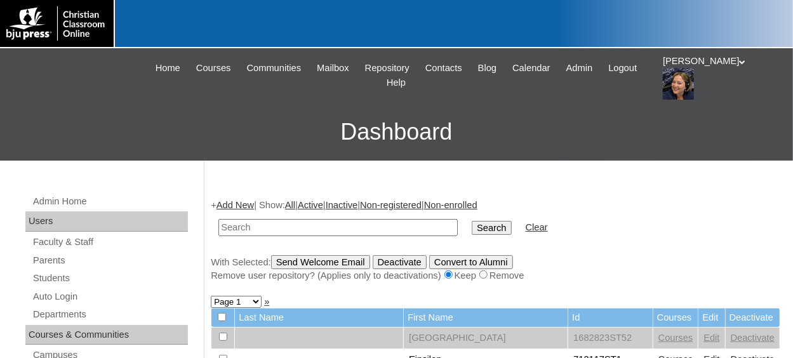
click at [275, 229] on input "text" at bounding box center [337, 227] width 239 height 17
paste input "717474"
type input "717474st3"
click at [472, 221] on input "Search" at bounding box center [491, 228] width 39 height 14
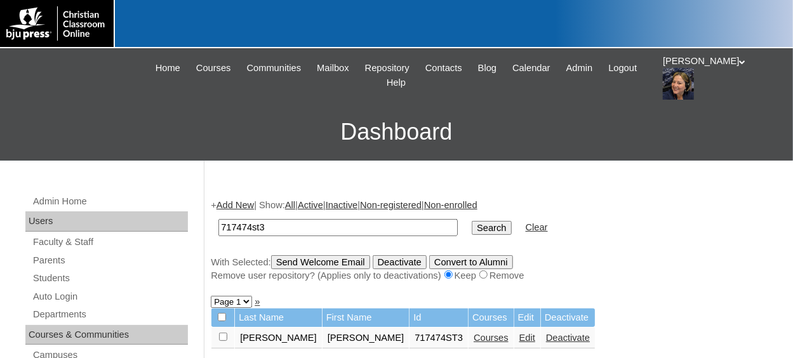
drag, startPoint x: 222, startPoint y: 336, endPoint x: 255, endPoint y: 303, distance: 47.1
click at [223, 336] on input "checkbox" at bounding box center [223, 337] width 8 height 8
checkbox input "true"
click at [307, 260] on input "Send Welcome Email" at bounding box center [320, 262] width 99 height 14
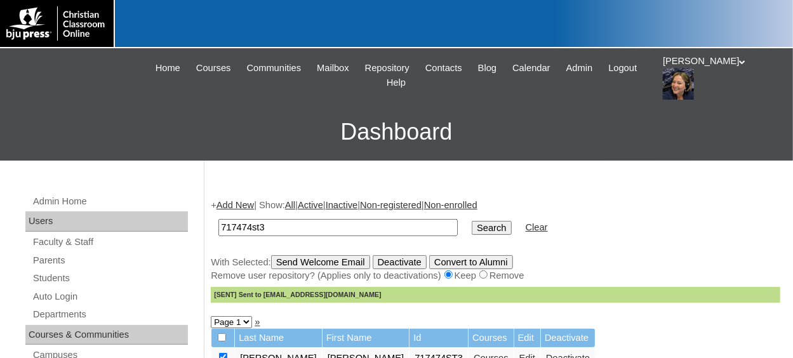
click at [249, 203] on link "Add New" at bounding box center [234, 205] width 37 height 10
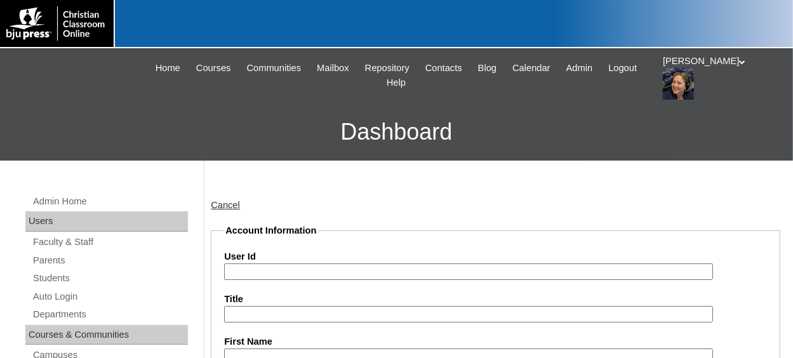
click at [257, 276] on input "User Id" at bounding box center [468, 271] width 488 height 17
paste input "717474"
drag, startPoint x: 289, startPoint y: 271, endPoint x: 213, endPoint y: 267, distance: 76.9
type input "717474ST7"
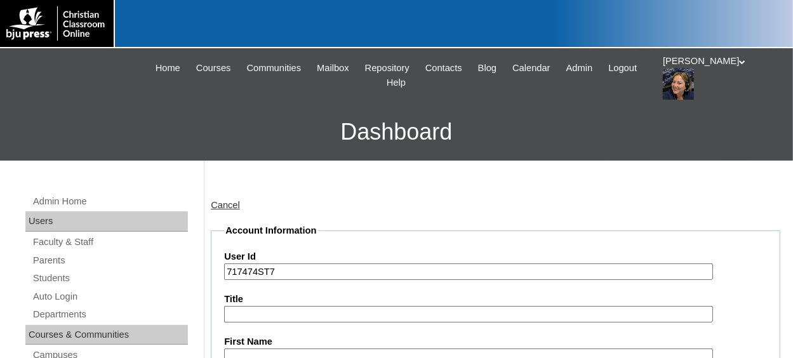
click at [293, 356] on input "First Name" at bounding box center [468, 356] width 488 height 17
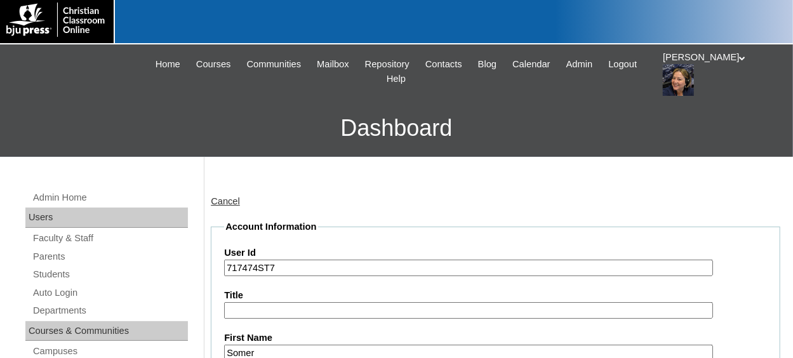
type input "Somer"
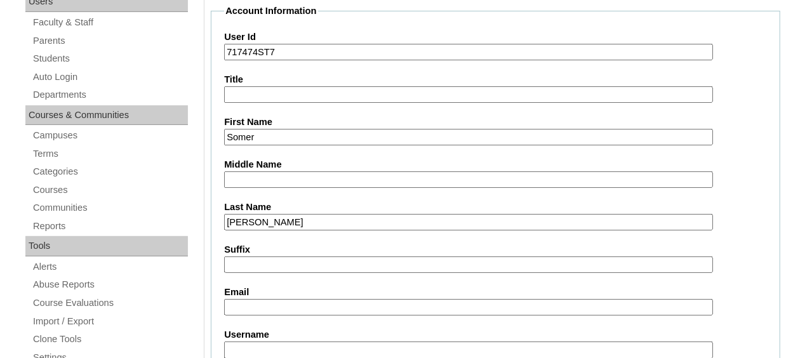
type input "[PERSON_NAME]"
type input "somerham8514@gamail.com"
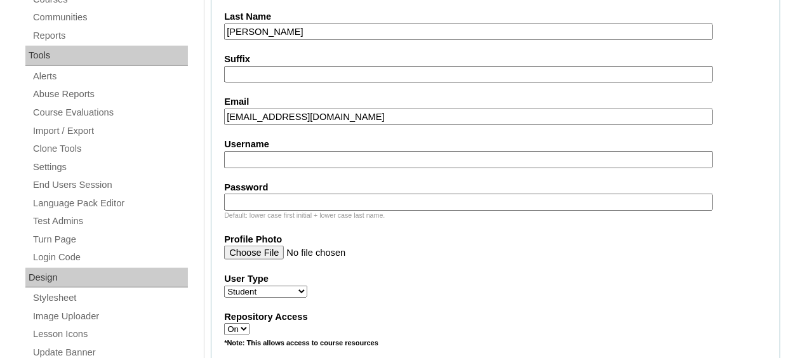
scroll to position [474, 0]
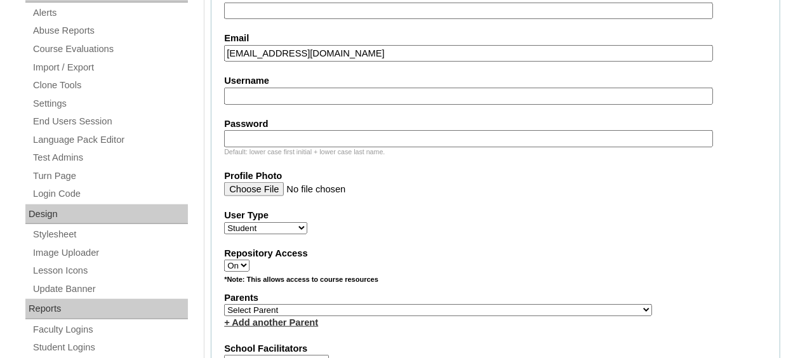
click at [342, 308] on select "Select Parent , [GEOGRAPHIC_DATA], Ma 1, 1 23-24 accountMorgan, [PERSON_NAME] 6…" at bounding box center [438, 310] width 428 height 12
select select "37173"
click at [342, 308] on select "Select Parent , Fautanu, Ma 1, 1 23-24 accountMorgan, Jason 6th Street Mennonit…" at bounding box center [438, 310] width 428 height 12
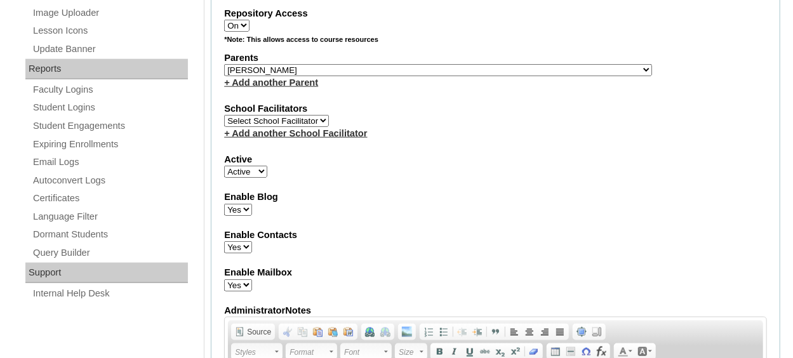
scroll to position [688, 0]
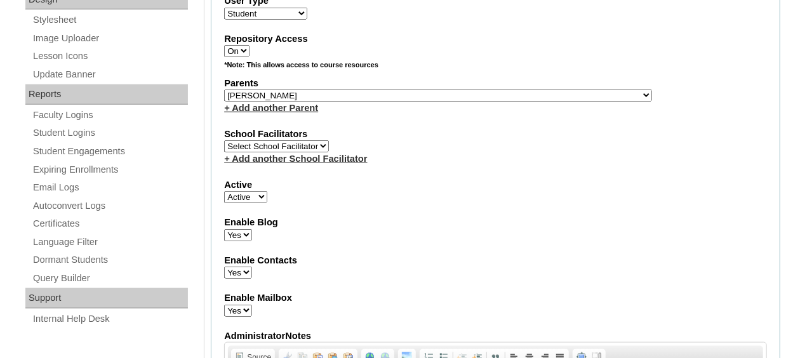
click at [372, 268] on div "Enable Contacts Yes No" at bounding box center [495, 266] width 543 height 25
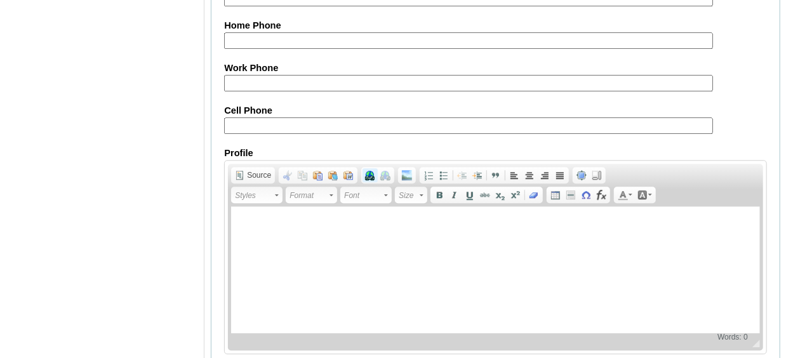
scroll to position [1577, 0]
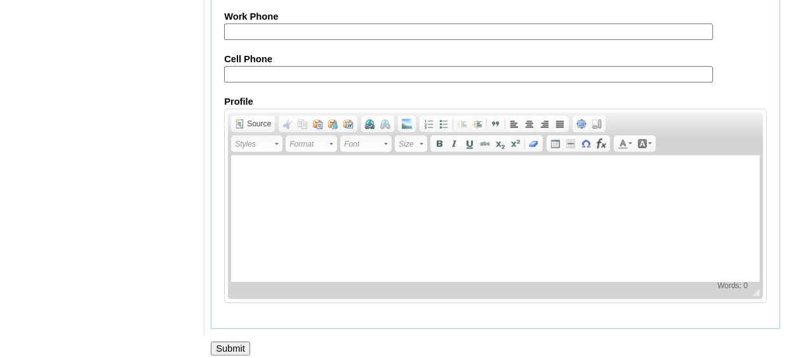
click at [225, 342] on input "Submit" at bounding box center [230, 349] width 39 height 14
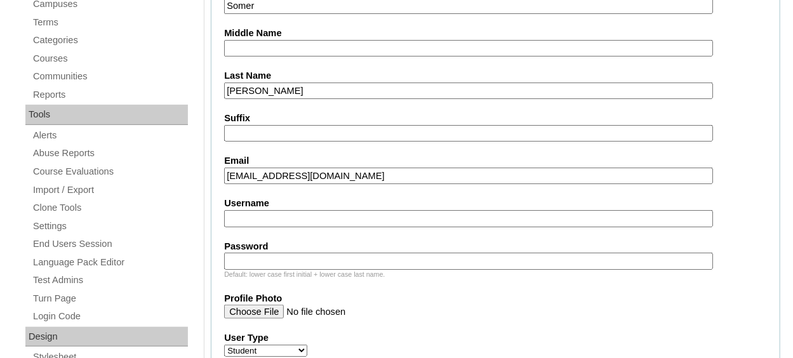
scroll to position [371, 0]
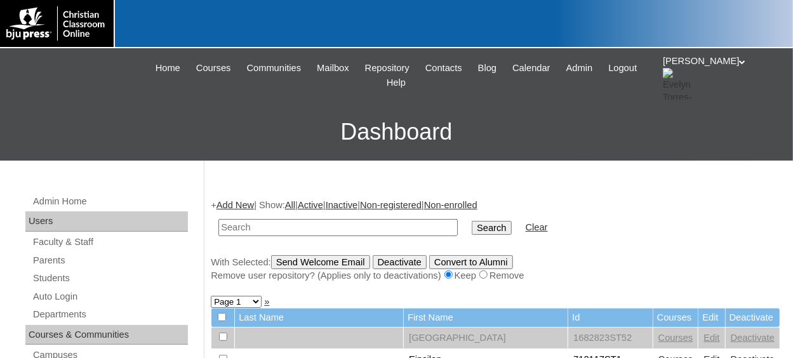
click at [286, 222] on input "text" at bounding box center [337, 227] width 239 height 17
paste input "717474ST7"
type input "717474ST7"
click at [472, 221] on input "Search" at bounding box center [491, 228] width 39 height 14
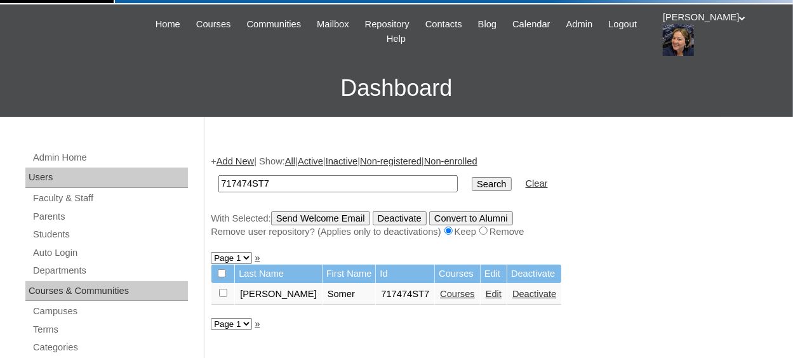
scroll to position [63, 0]
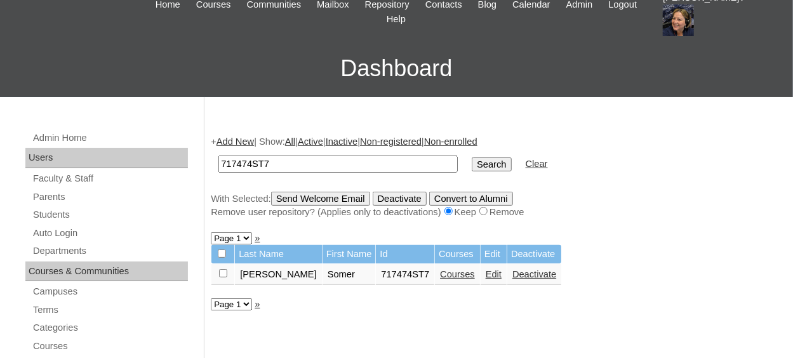
click at [440, 277] on link "Courses" at bounding box center [457, 274] width 35 height 10
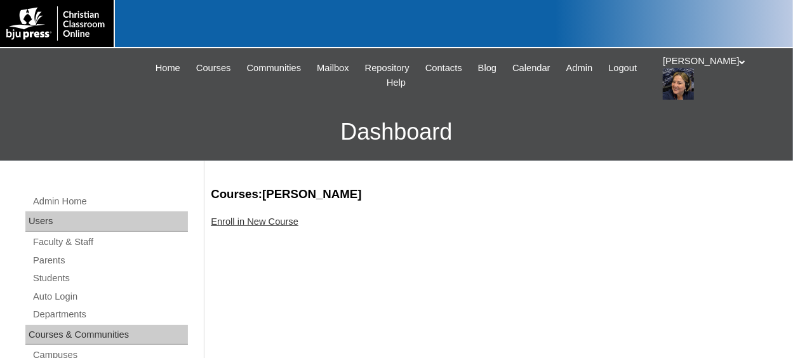
click at [255, 223] on link "Enroll in New Course" at bounding box center [255, 221] width 88 height 10
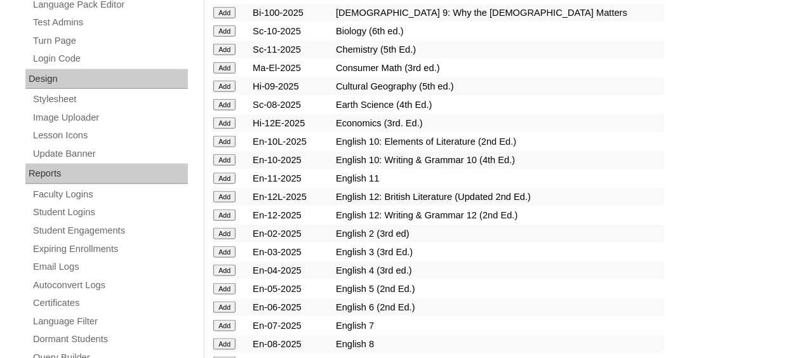
scroll to position [635, 0]
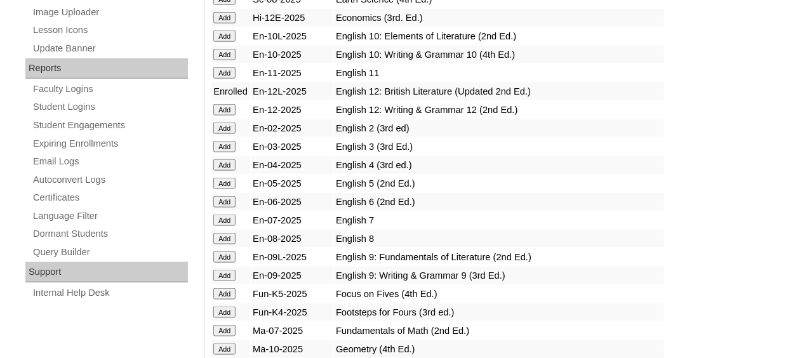
scroll to position [698, 0]
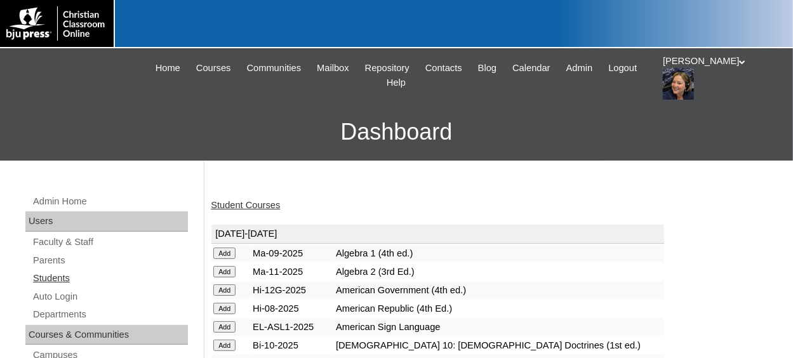
click at [62, 282] on link "Students" at bounding box center [110, 278] width 156 height 16
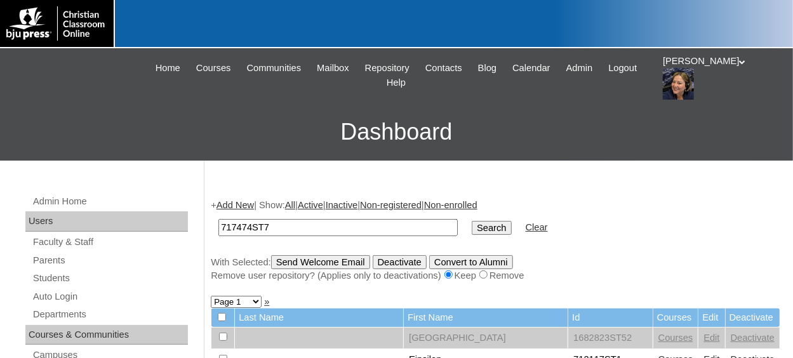
type input "717474ST7"
click at [472, 229] on input "Search" at bounding box center [491, 228] width 39 height 14
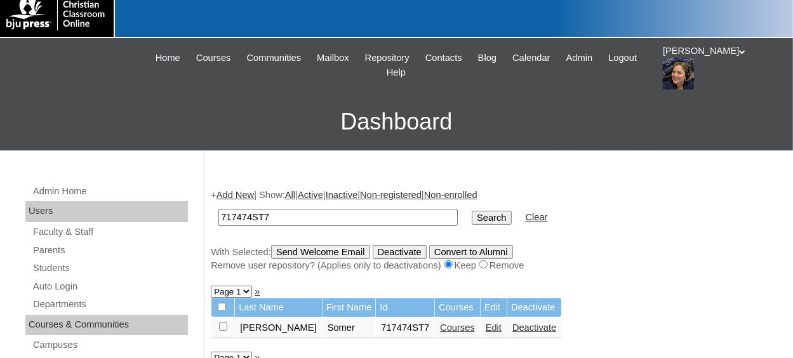
scroll to position [63, 0]
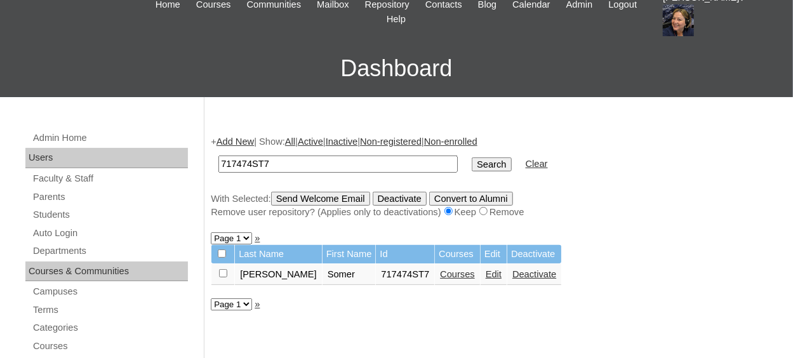
click at [222, 274] on input "checkbox" at bounding box center [223, 273] width 8 height 8
checkbox input "true"
click at [350, 197] on input "Send Welcome Email" at bounding box center [320, 199] width 99 height 14
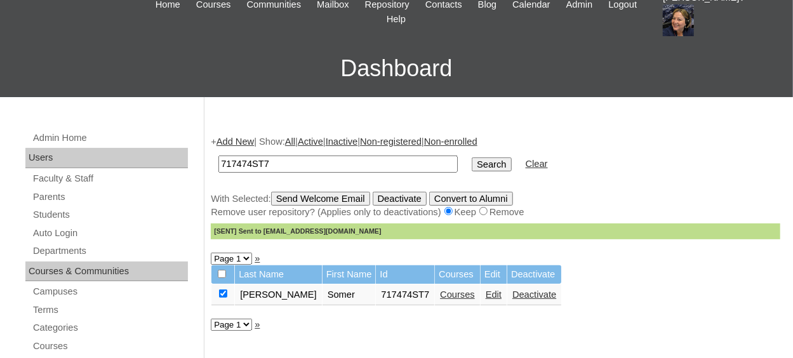
click at [306, 156] on input "717474ST7" at bounding box center [337, 164] width 239 height 17
click at [235, 144] on link "Add New" at bounding box center [234, 141] width 37 height 10
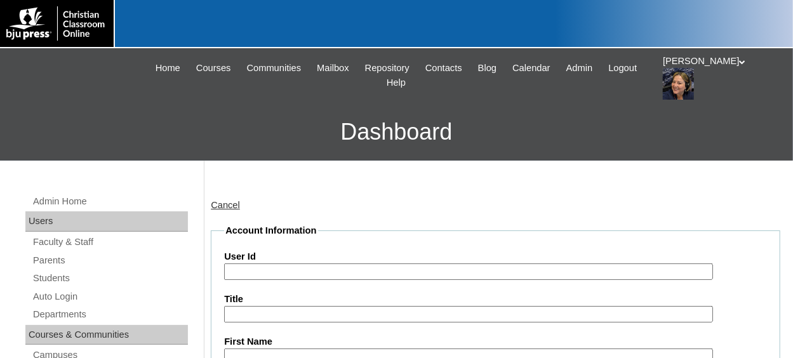
click at [256, 269] on input "User Id" at bounding box center [468, 271] width 488 height 17
paste input "717474ST7"
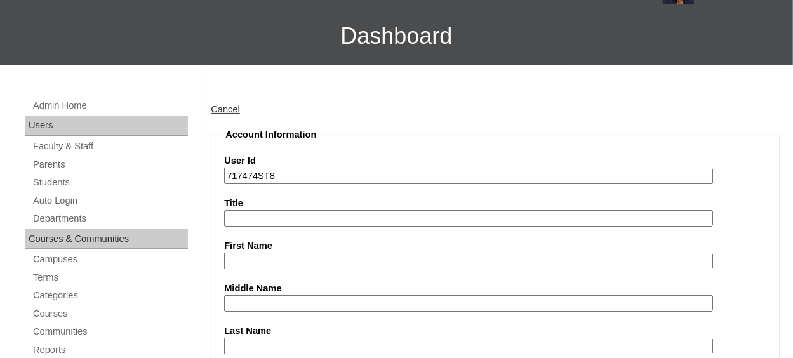
scroll to position [127, 0]
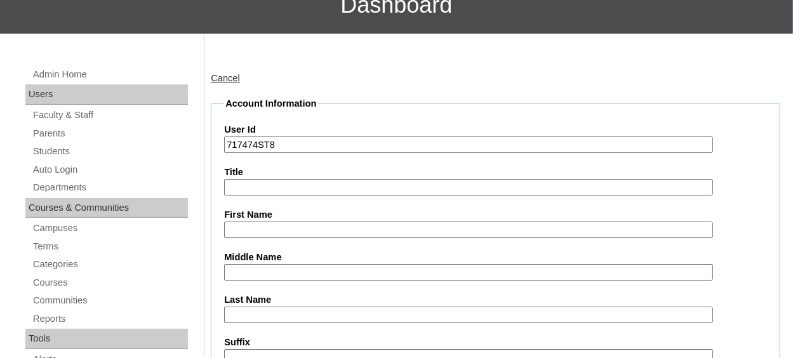
type input "717474ST8"
click at [293, 234] on input "First Name" at bounding box center [468, 230] width 488 height 17
type input "a"
type input "Ariana"
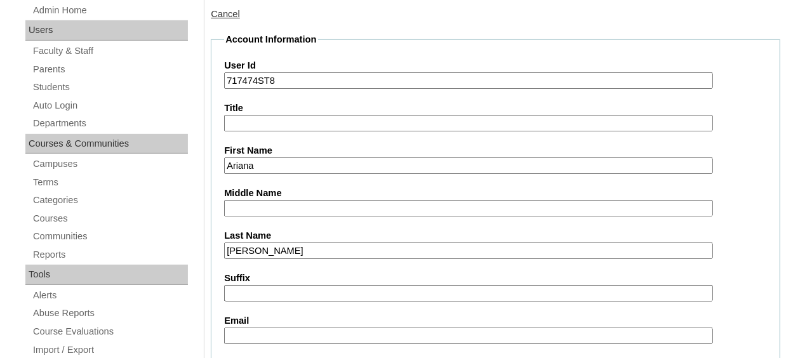
scroll to position [254, 0]
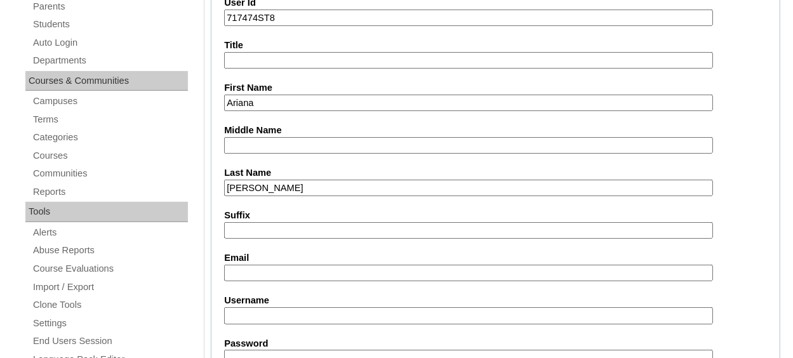
type input "Gillispie"
click at [293, 277] on input "Email" at bounding box center [468, 273] width 488 height 17
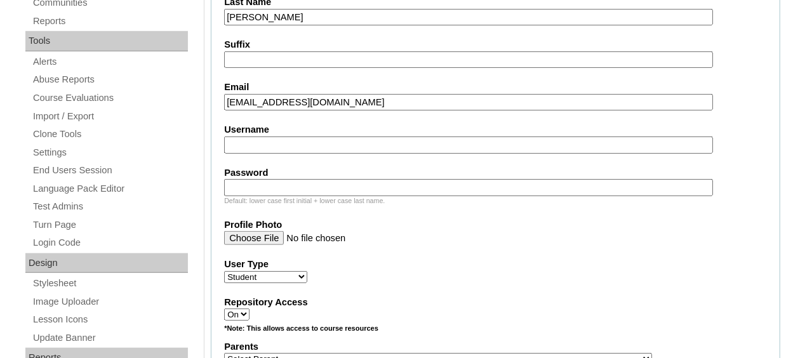
scroll to position [444, 0]
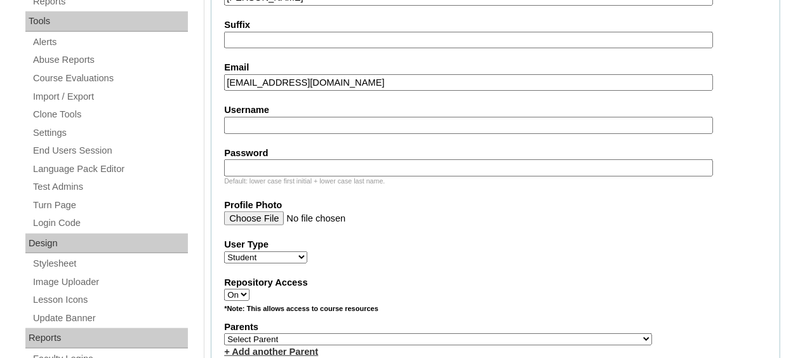
type input "arianagillispie@gmail.com"
click at [332, 338] on select "Select Parent , Fautanu, Ma 1, 1 23-24 accountMorgan, Jason 6th Street Mennonit…" at bounding box center [438, 339] width 428 height 12
select select "37173"
click at [224, 333] on select "Select Parent , Fautanu, Ma 1, 1 23-24 accountMorgan, Jason 6th Street Mennonit…" at bounding box center [438, 339] width 428 height 12
click at [352, 321] on label "Parents" at bounding box center [495, 327] width 543 height 13
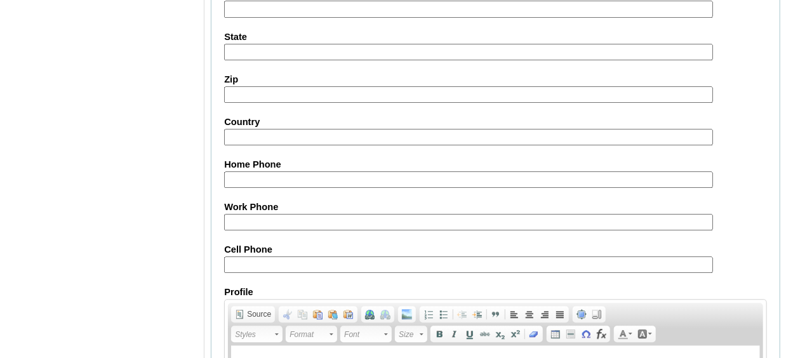
scroll to position [1577, 0]
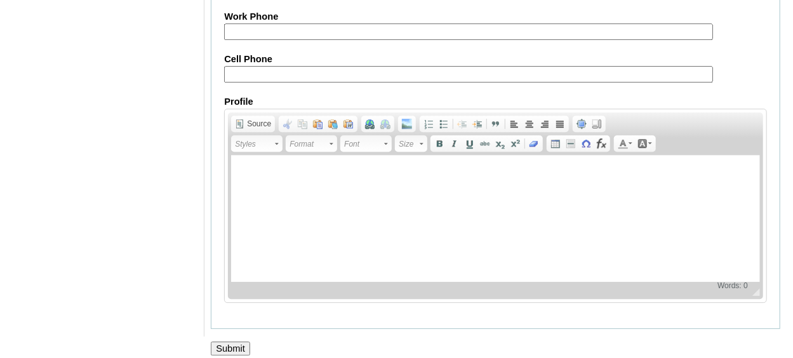
click at [234, 342] on input "Submit" at bounding box center [230, 349] width 39 height 14
